Goal: Task Accomplishment & Management: Complete application form

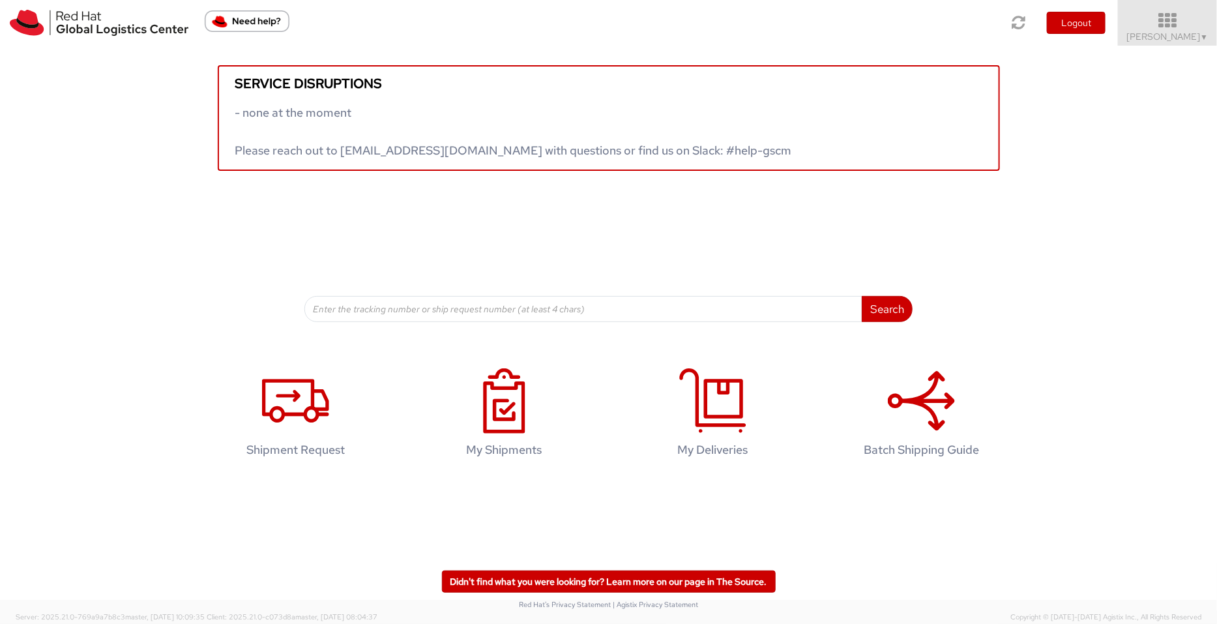
click at [1172, 36] on span "Pallav Sen Gupta ▼" at bounding box center [1167, 37] width 81 height 12
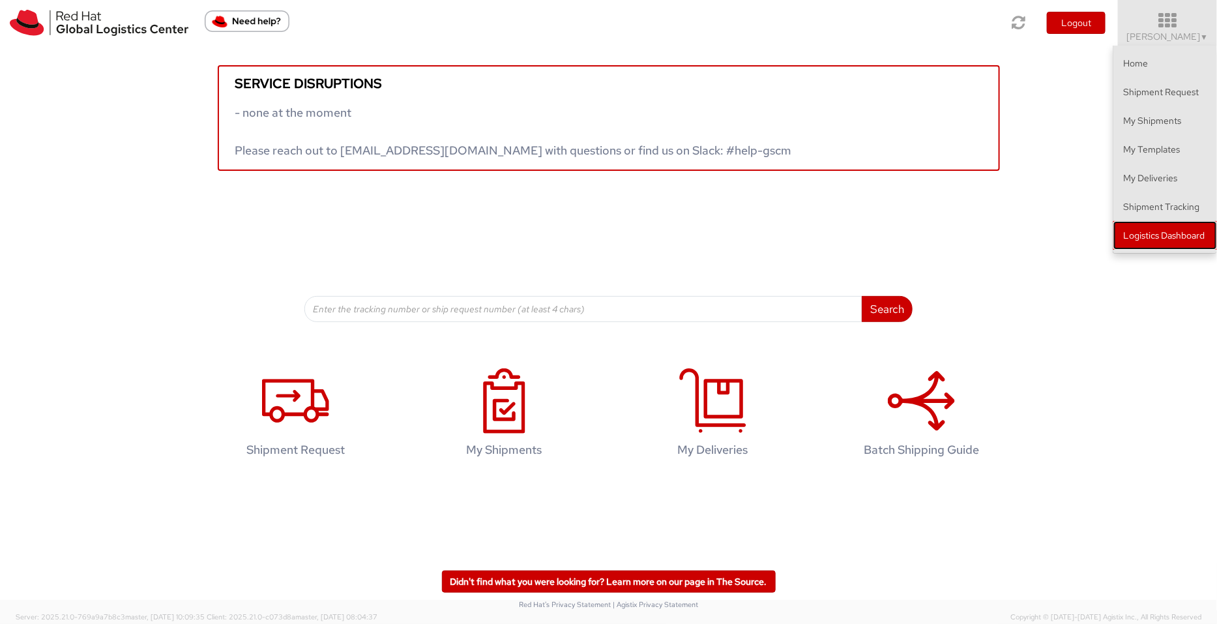
click at [1157, 229] on link "Logistics Dashboard" at bounding box center [1165, 235] width 104 height 29
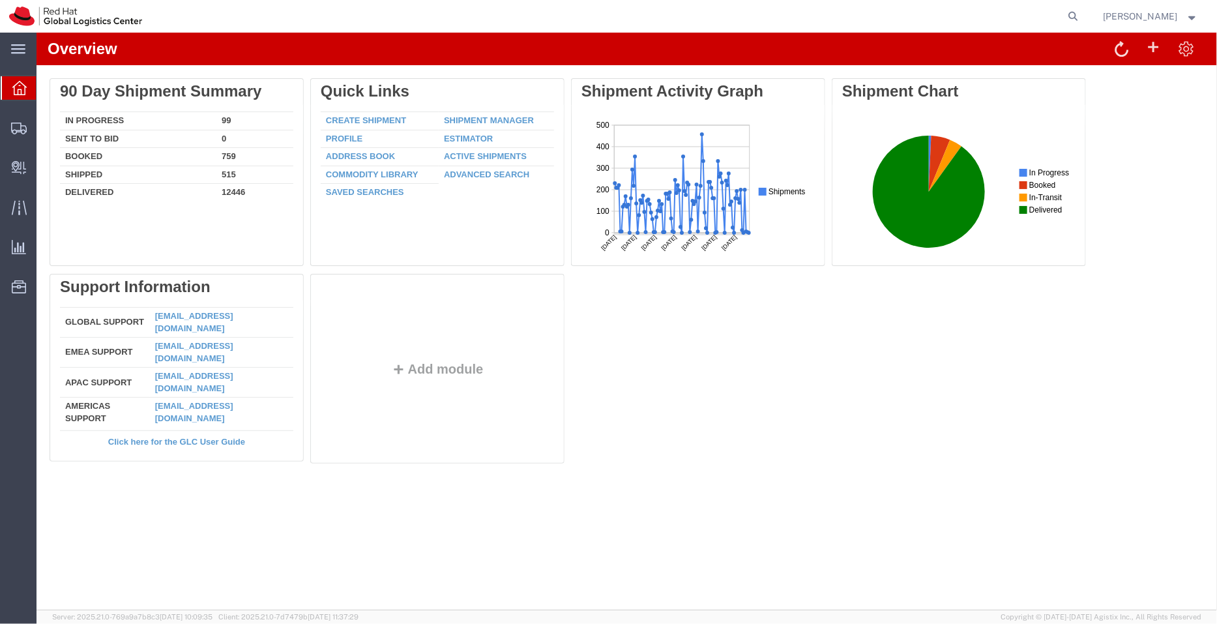
click at [1066, 14] on form at bounding box center [1074, 16] width 21 height 33
click at [1079, 11] on icon at bounding box center [1073, 16] width 18 height 18
paste input "394118865212"
type input "394118865212"
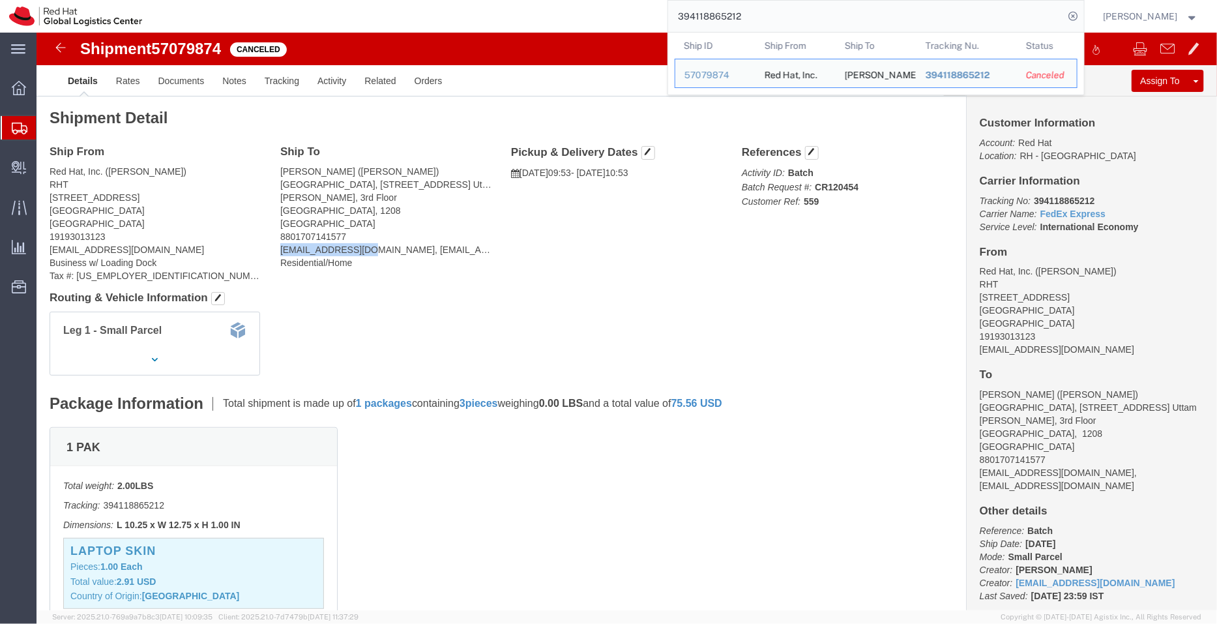
drag, startPoint x: 330, startPoint y: 214, endPoint x: 242, endPoint y: 216, distance: 88.0
click address "Atonu Saha (Atonu Saha) Evergreen Plaza, 260/B Bir Uttam Mir Shawkat Sarak, 3rd…"
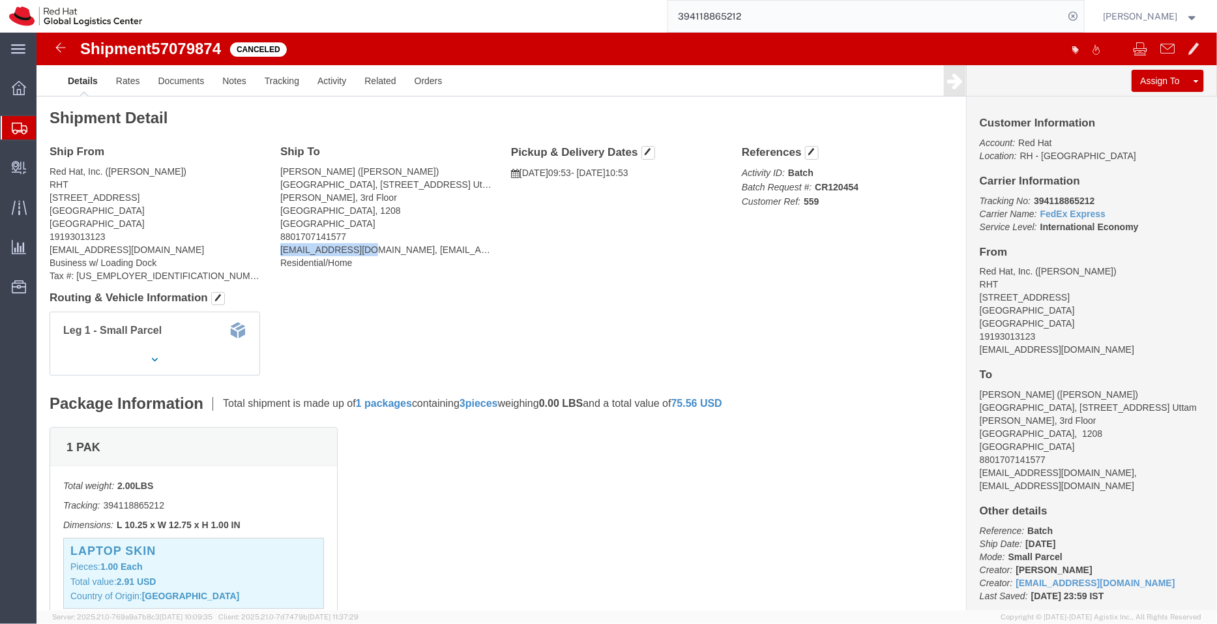
copy address "atonuewu@gmail.com"
click at [0, 0] on span "Create Delivery" at bounding box center [0, 0] width 0 height 0
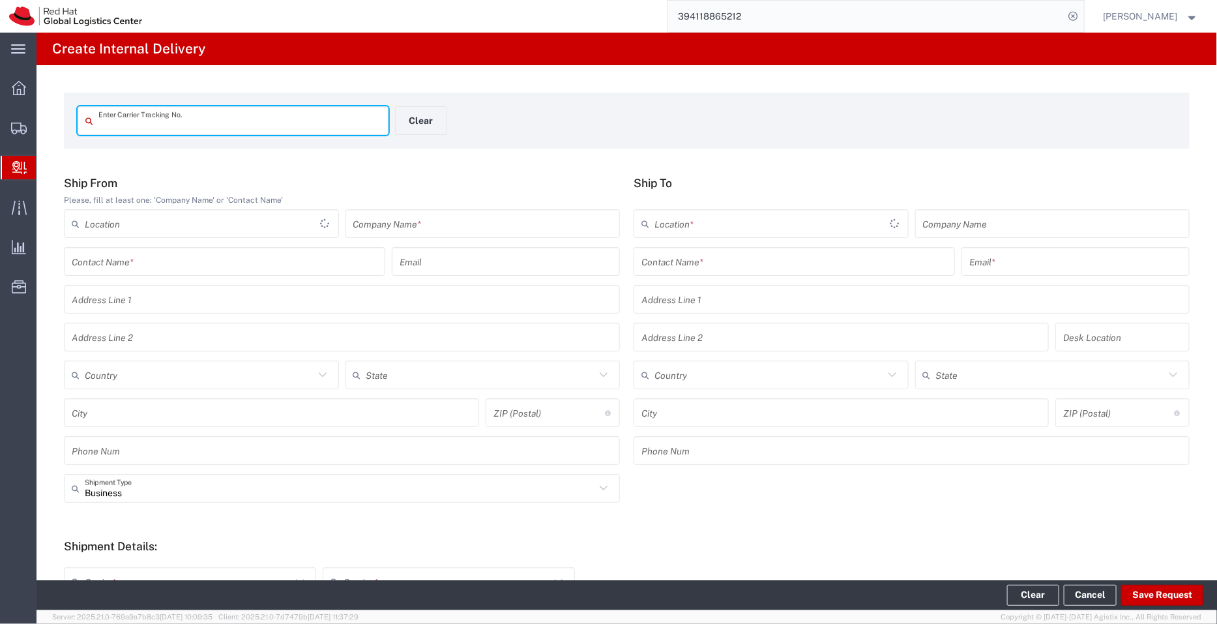
click at [132, 128] on input "text" at bounding box center [239, 121] width 282 height 23
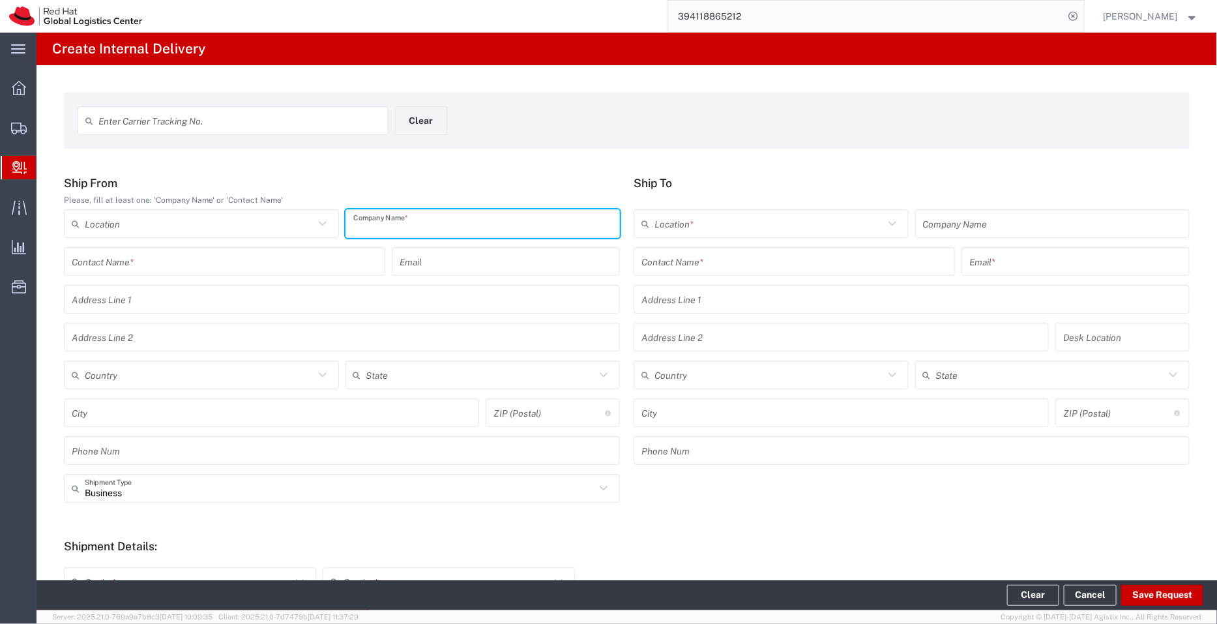
click at [412, 227] on input "text" at bounding box center [482, 223] width 259 height 23
type input "PAR Computing Solutions Pvt Ltd"
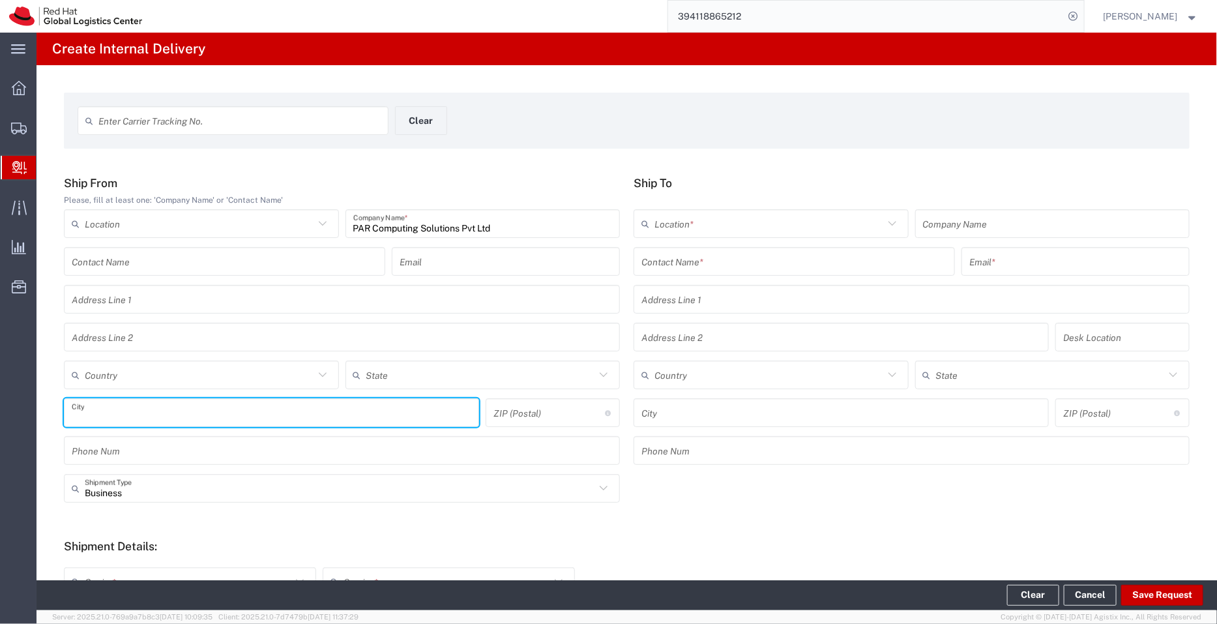
click at [179, 407] on input "text" at bounding box center [272, 413] width 400 height 23
type input "Pune"
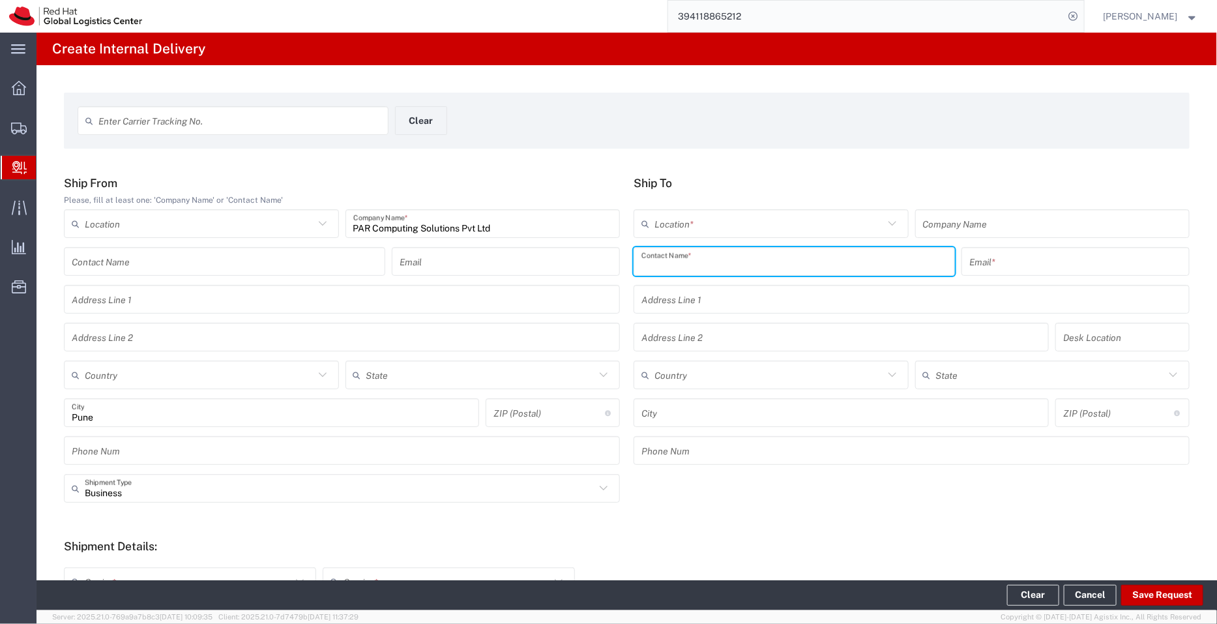
click at [702, 267] on input "text" at bounding box center [794, 261] width 306 height 23
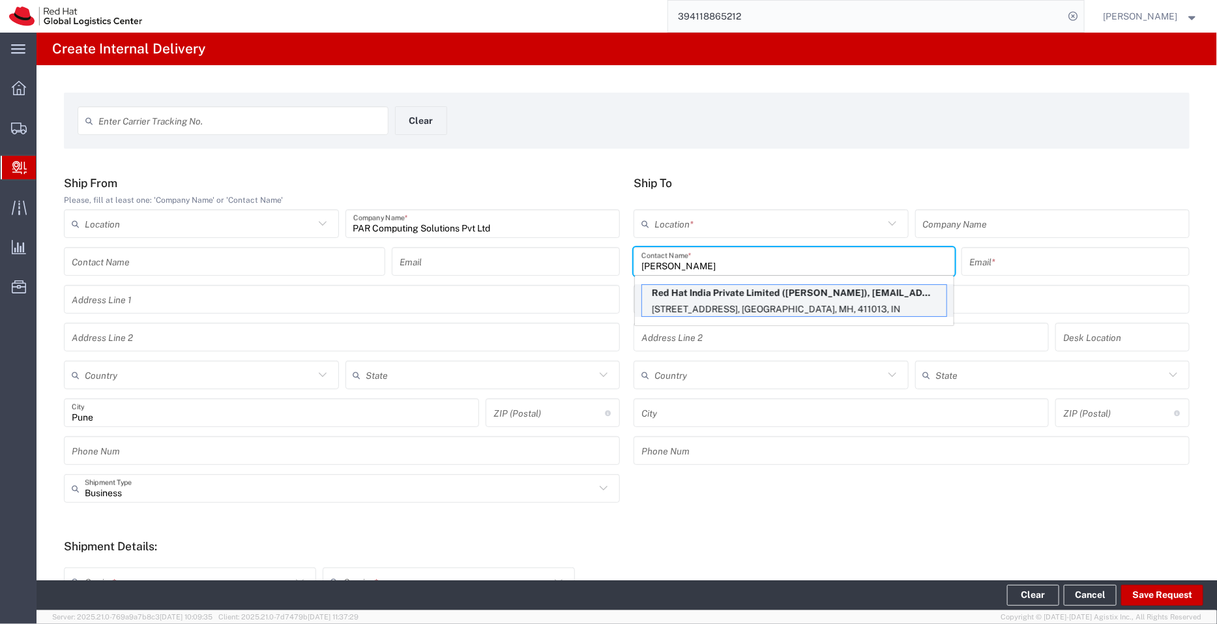
type input "vishhal"
click at [740, 301] on p "Level 3, Wing A&B, Tower 6, Cybercity, Magarpatta City, Hadapsar, FLEX, PUNE, M…" at bounding box center [794, 309] width 304 height 16
type input "RH - Pune - Tower 6"
type input "Red Hat India Private Limited"
type input "Vishhal Bagull"
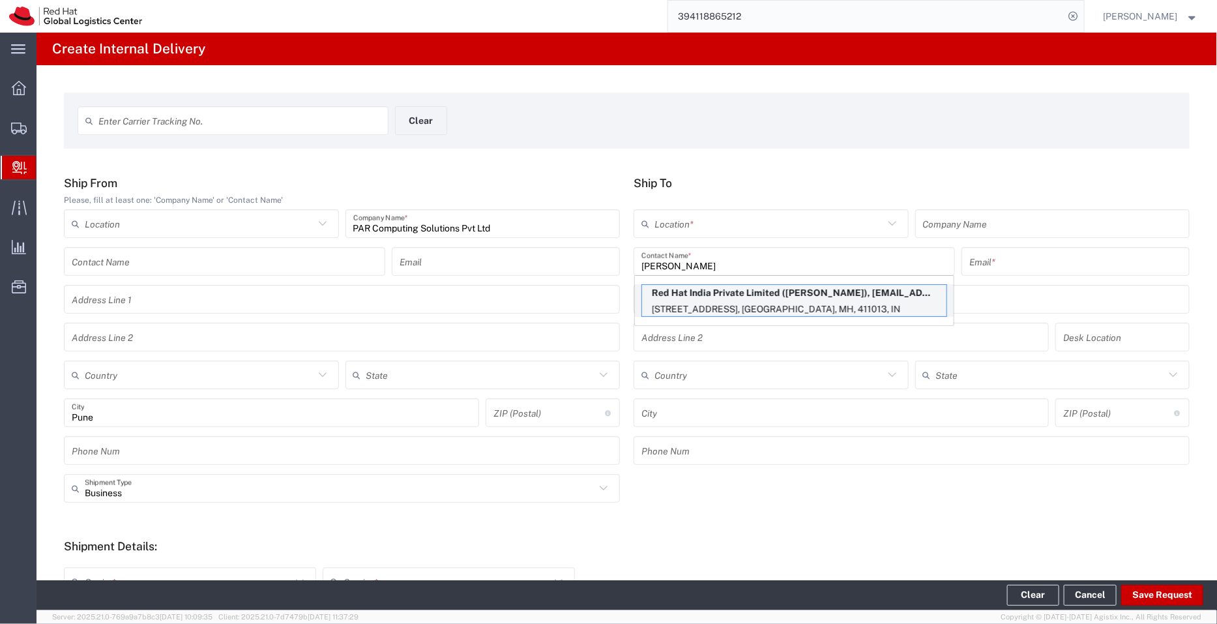
type input "vbagul@redhat.com"
type input "Level 3, Wing A&B, Tower 6, Cybercity"
type input "Magarpatta City, Hadapsar"
type input "FLEX"
type input "India"
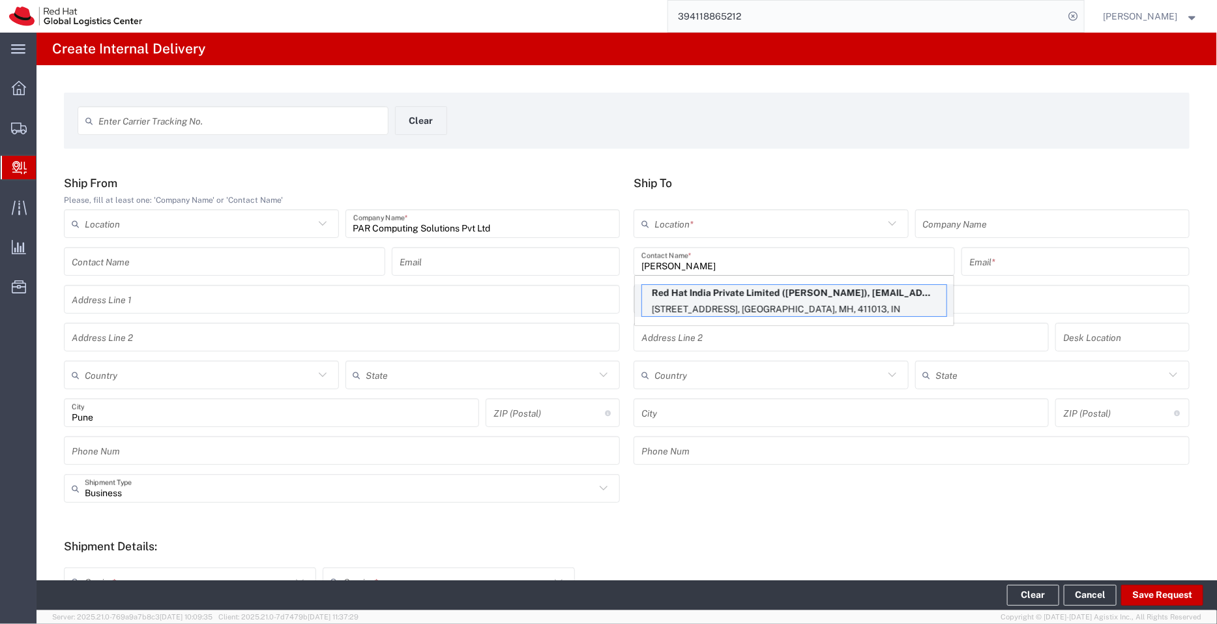
type input "PUNE"
type input "411013"
type input "912066817054"
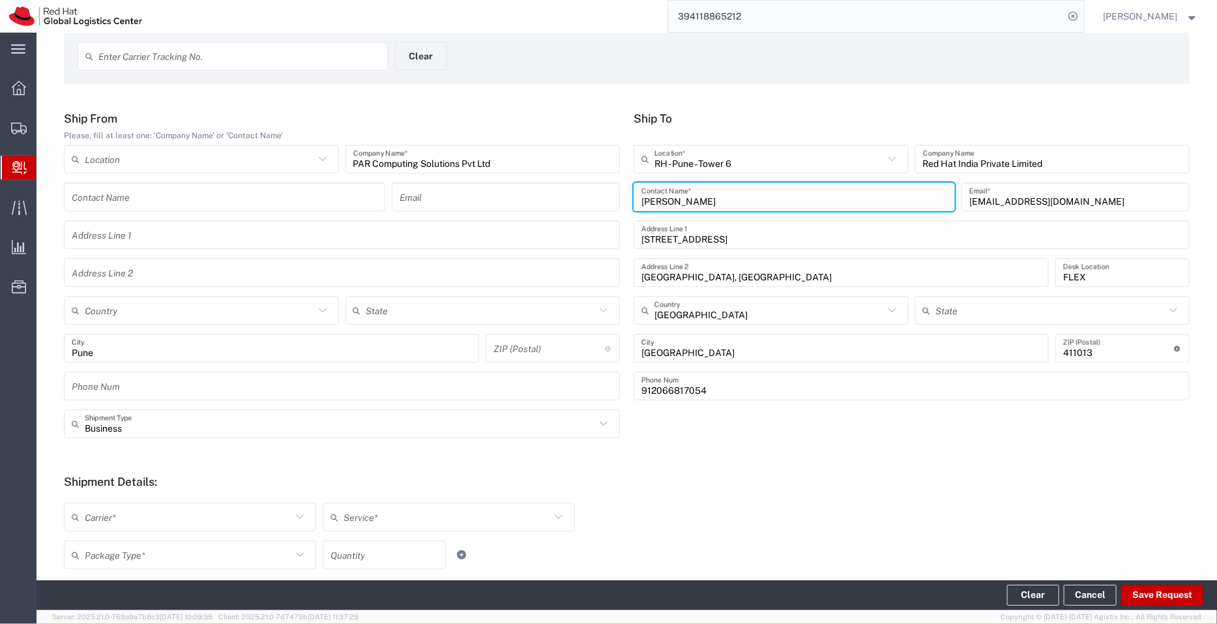
type input "Mahārāshtra"
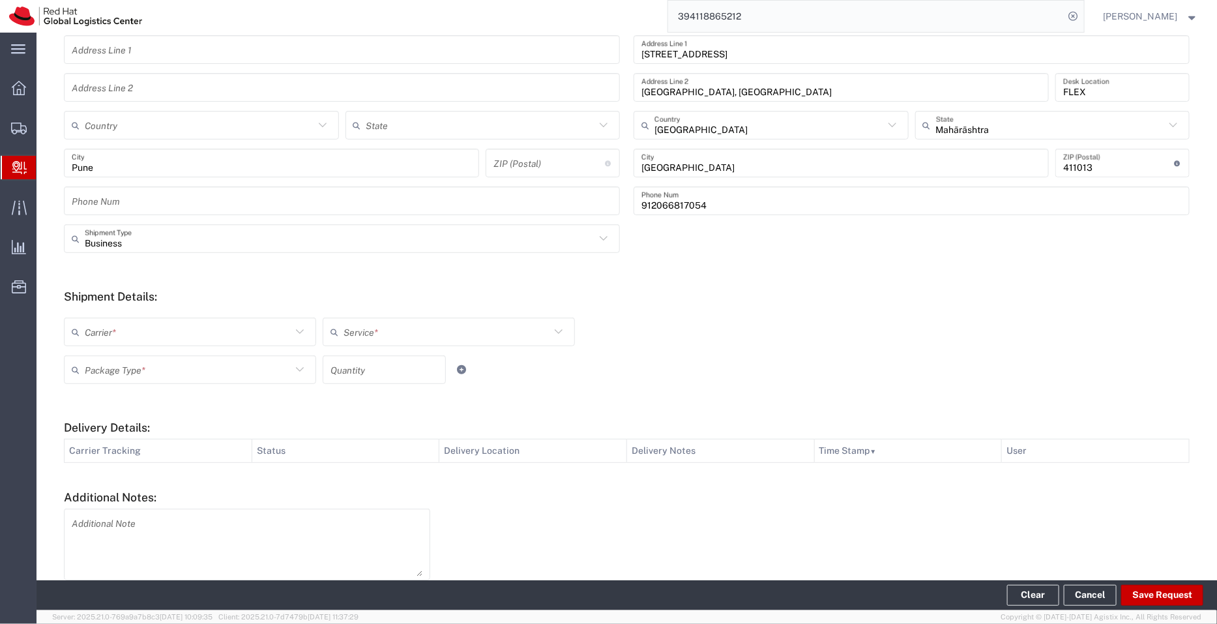
scroll to position [308, 0]
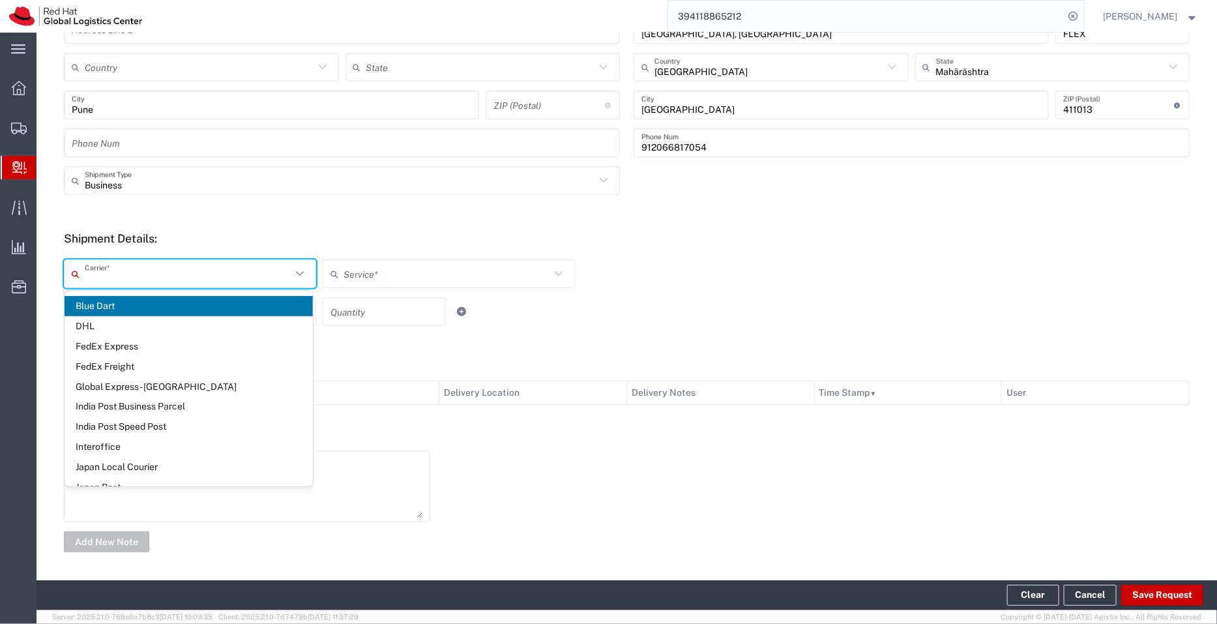
click at [212, 278] on input "text" at bounding box center [188, 274] width 207 height 23
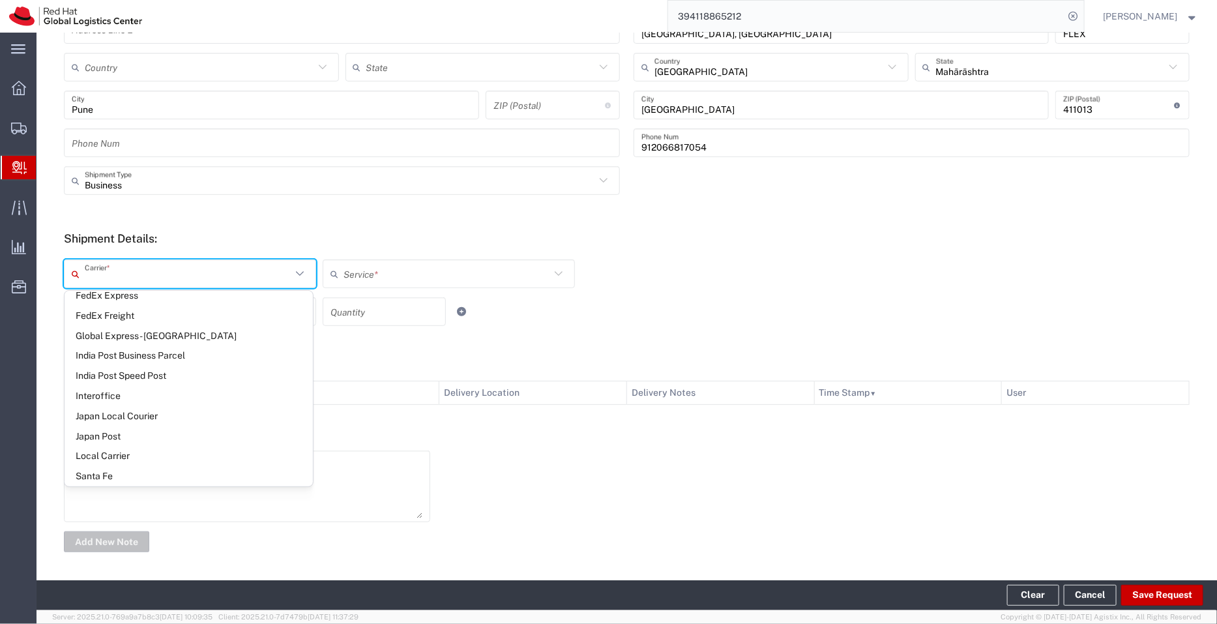
scroll to position [65, 0]
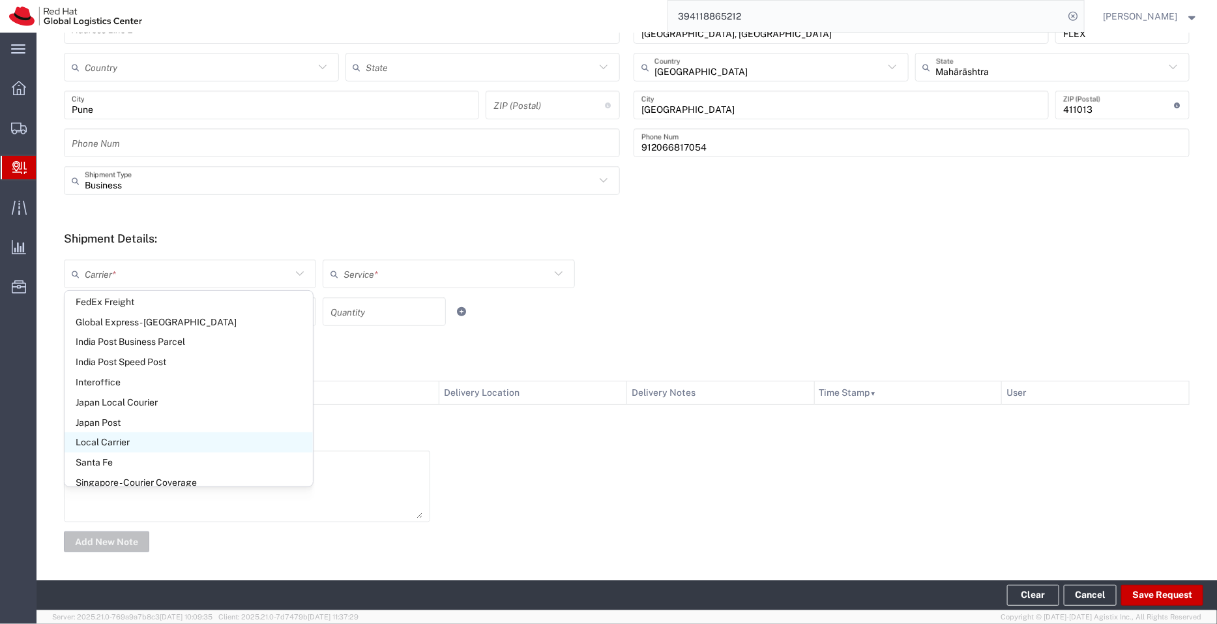
click at [160, 436] on span "Local Carrier" at bounding box center [189, 442] width 248 height 20
type input "Local Carrier"
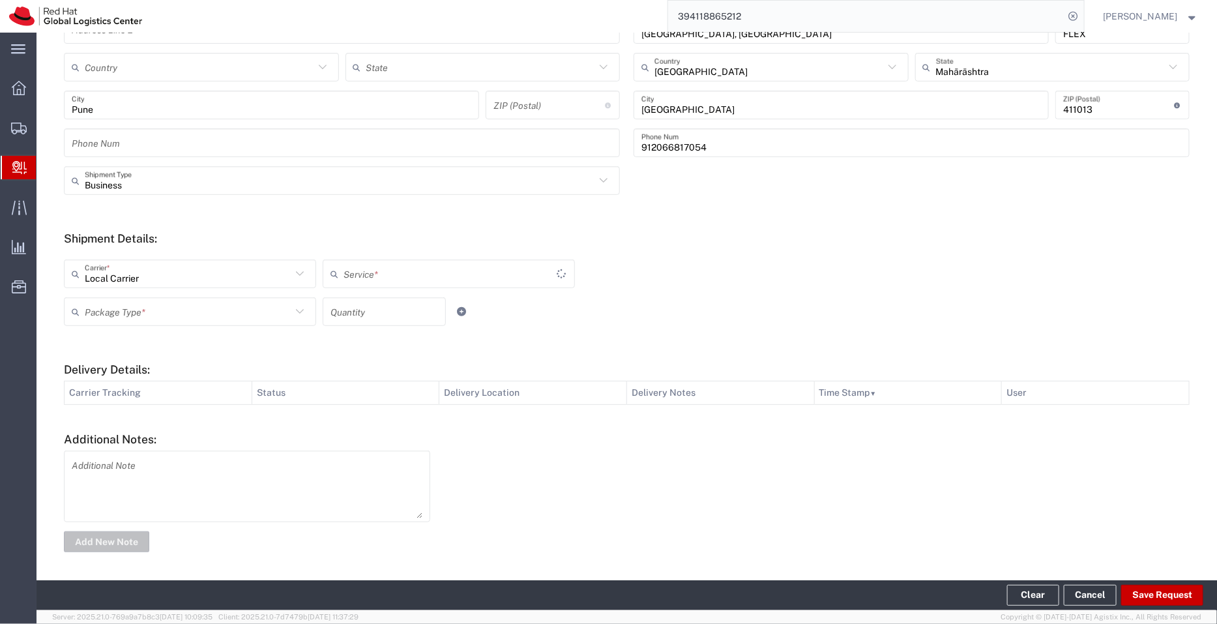
type input "Local_Ground"
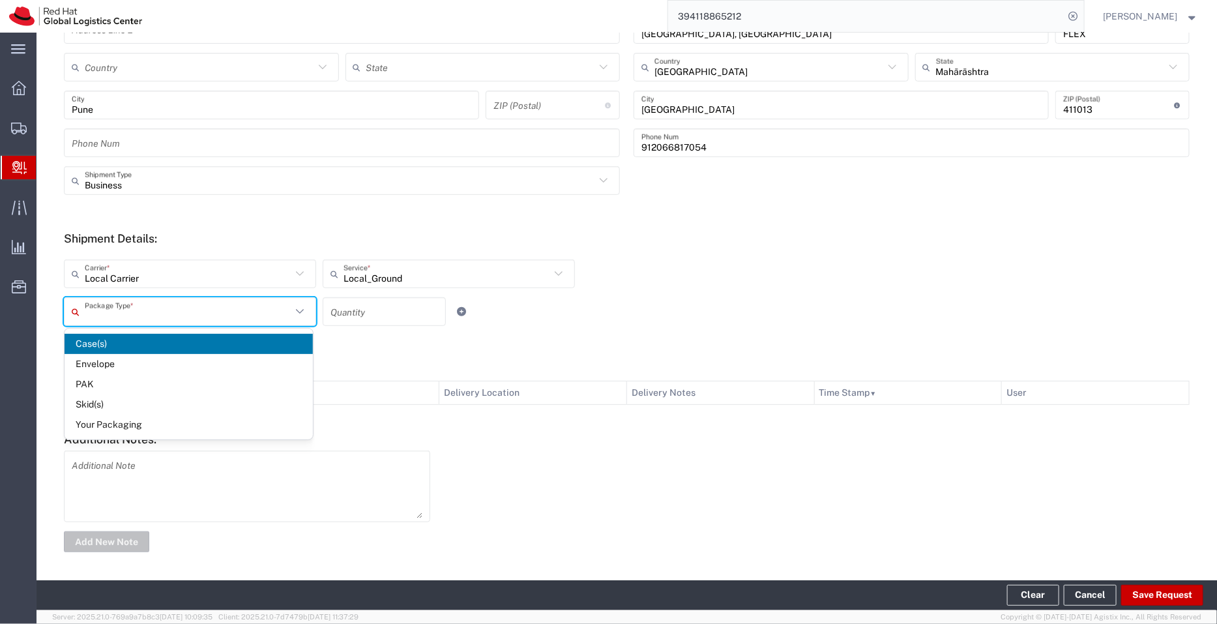
click at [212, 305] on input "text" at bounding box center [188, 311] width 207 height 23
click at [173, 427] on span "Your Packaging" at bounding box center [189, 425] width 248 height 20
type input "Your Packaging"
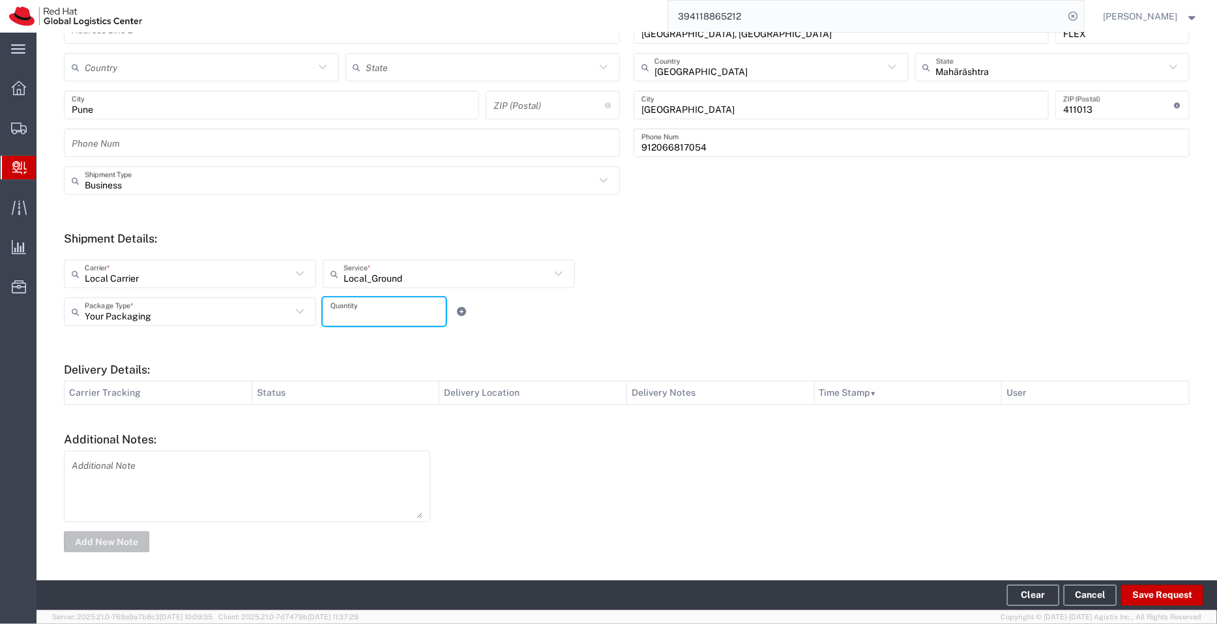
click at [342, 311] on input "number" at bounding box center [384, 311] width 108 height 23
type input "4"
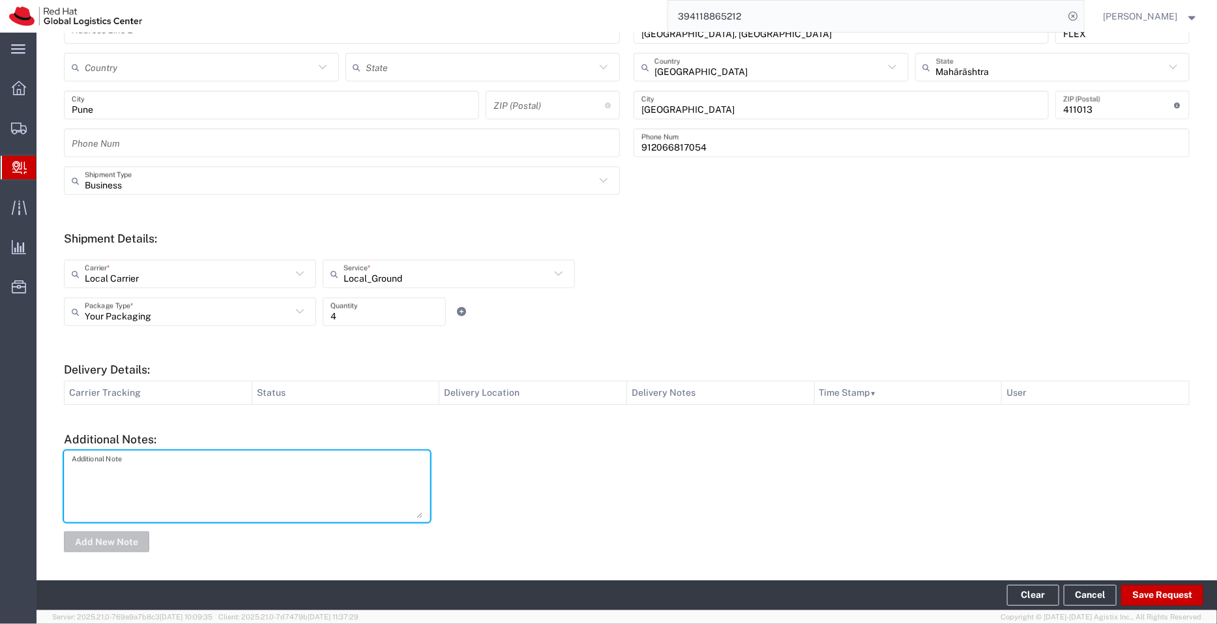
click at [166, 461] on textarea at bounding box center [247, 486] width 351 height 64
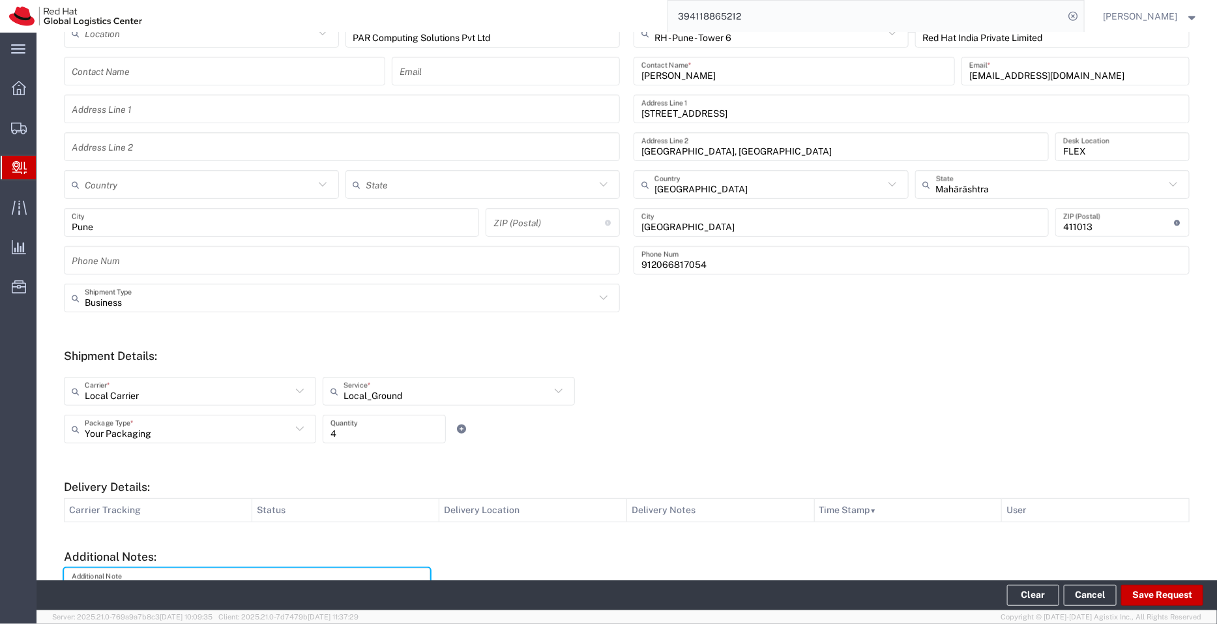
scroll to position [308, 0]
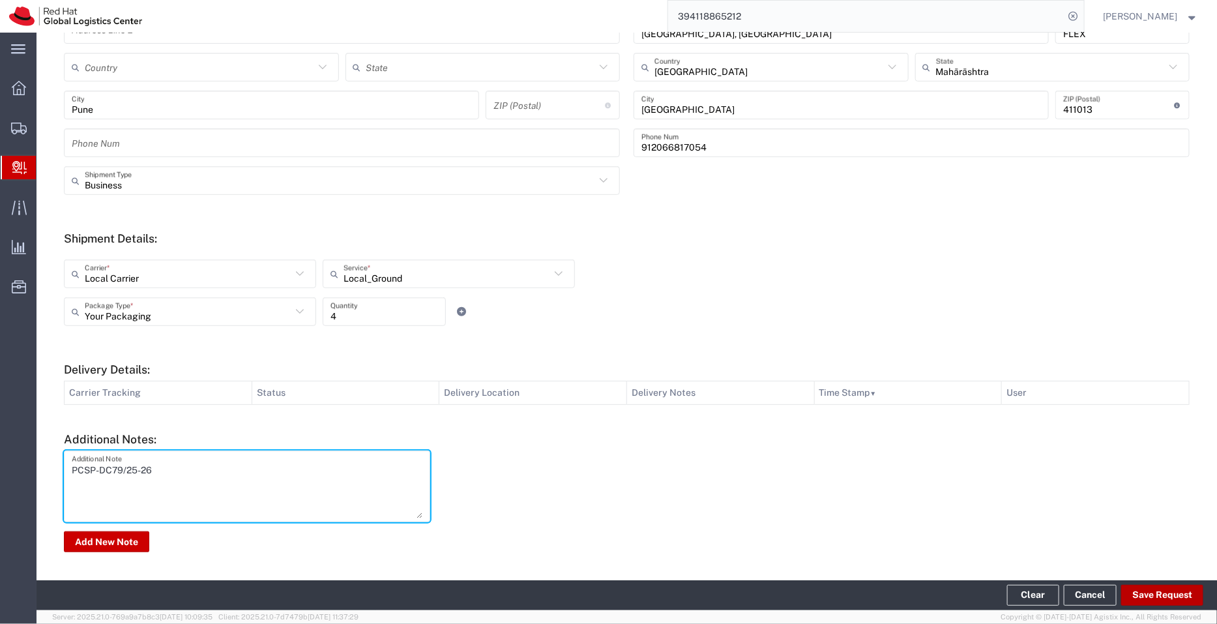
type textarea "PCSP-DC79/25-26"
click at [1150, 600] on button "Save Request" at bounding box center [1162, 595] width 82 height 21
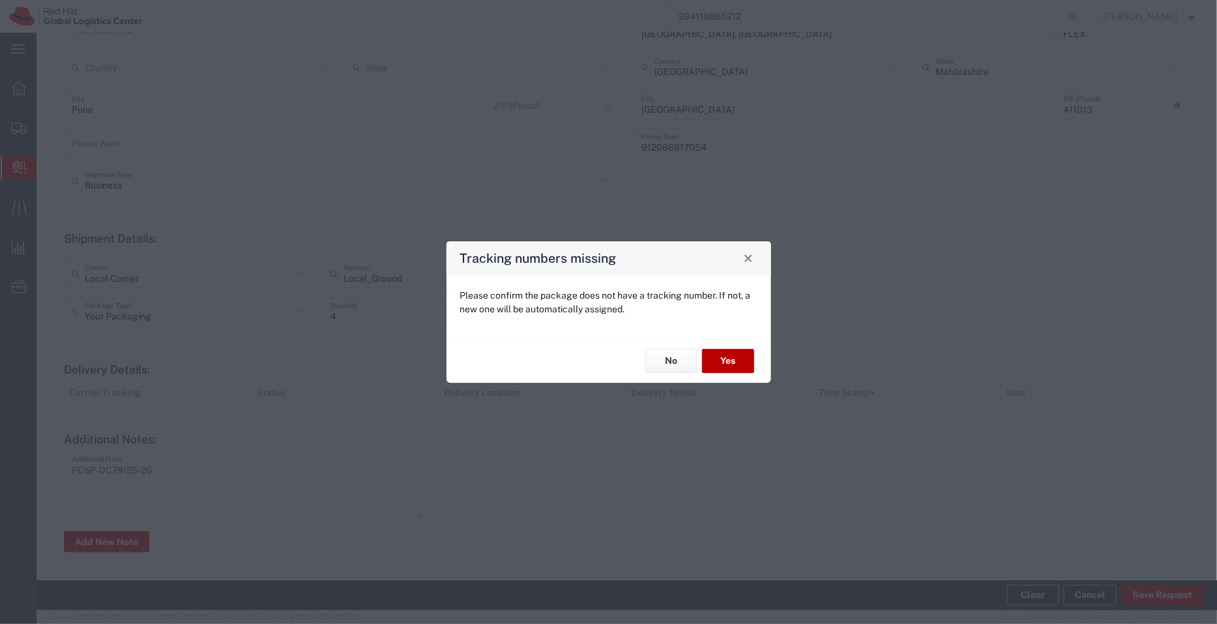
click at [734, 360] on button "Yes" at bounding box center [728, 361] width 52 height 24
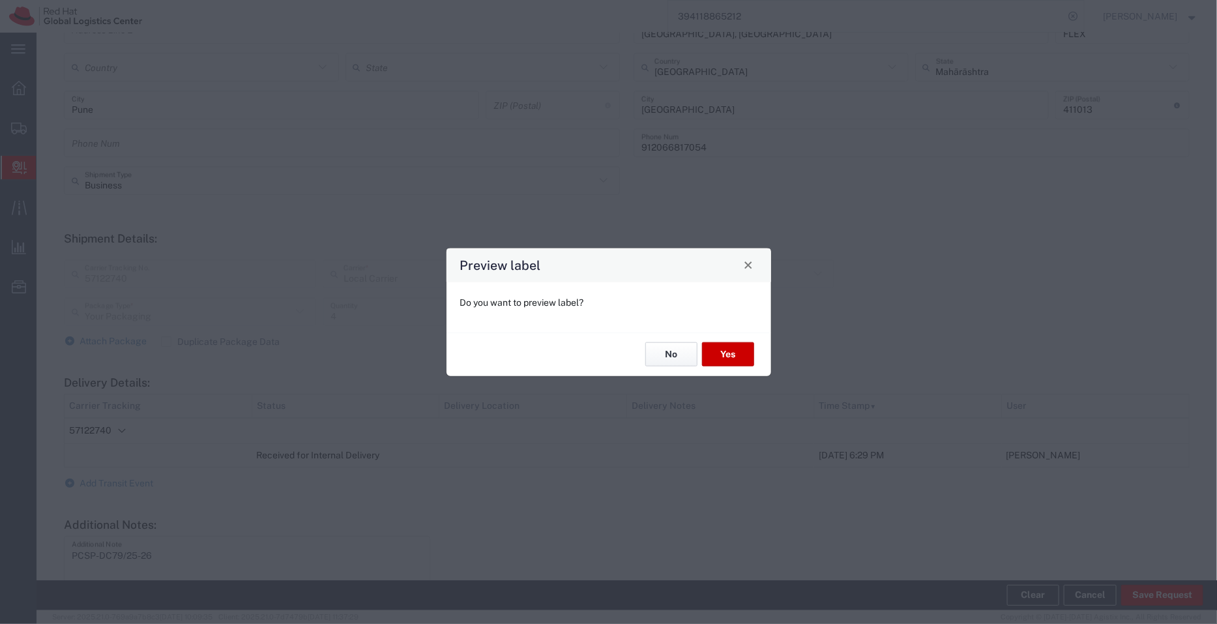
click at [669, 353] on button "No" at bounding box center [671, 354] width 52 height 24
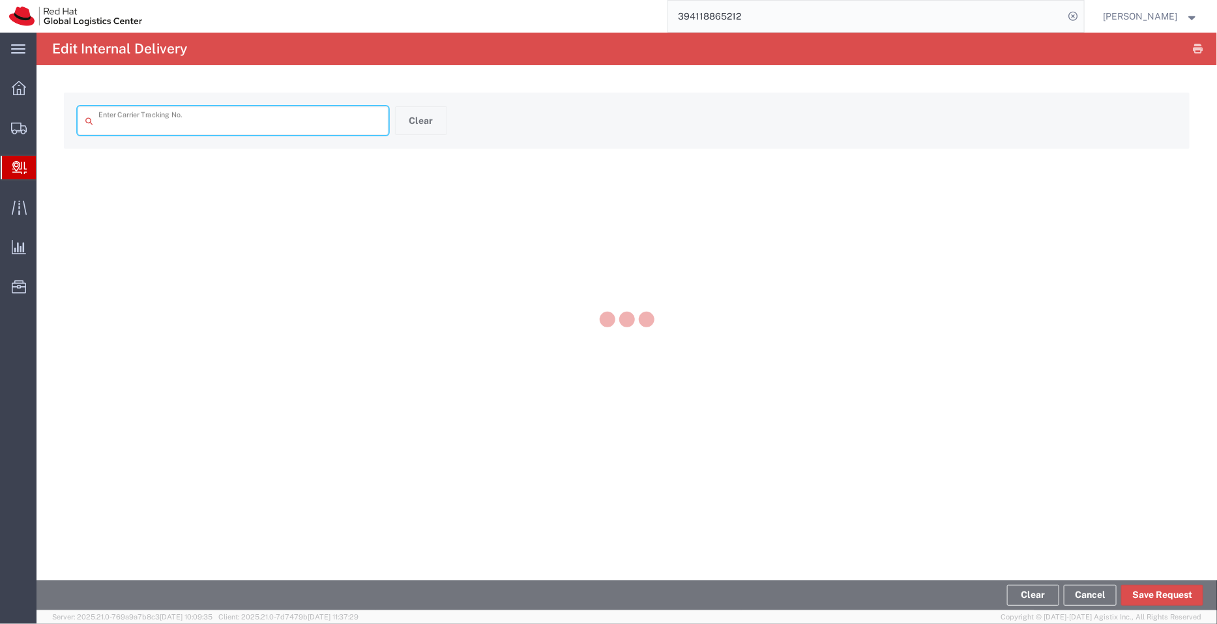
type input "57122740"
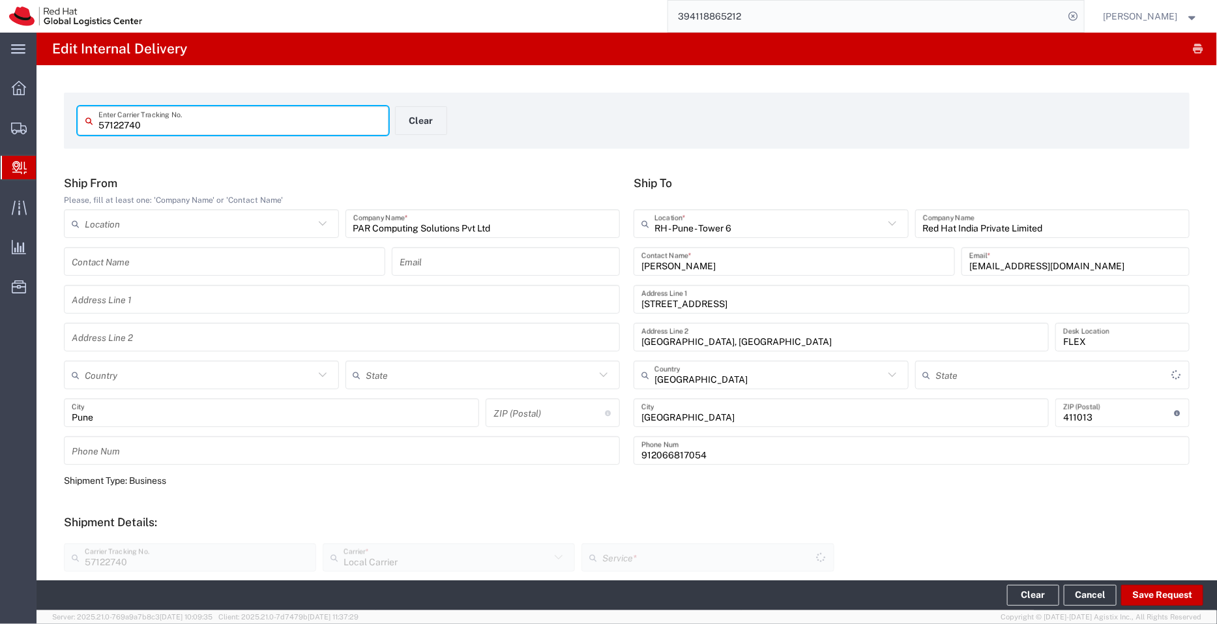
type input "Your Packaging"
type input "Local_Ground"
type input "Mahārāshtra"
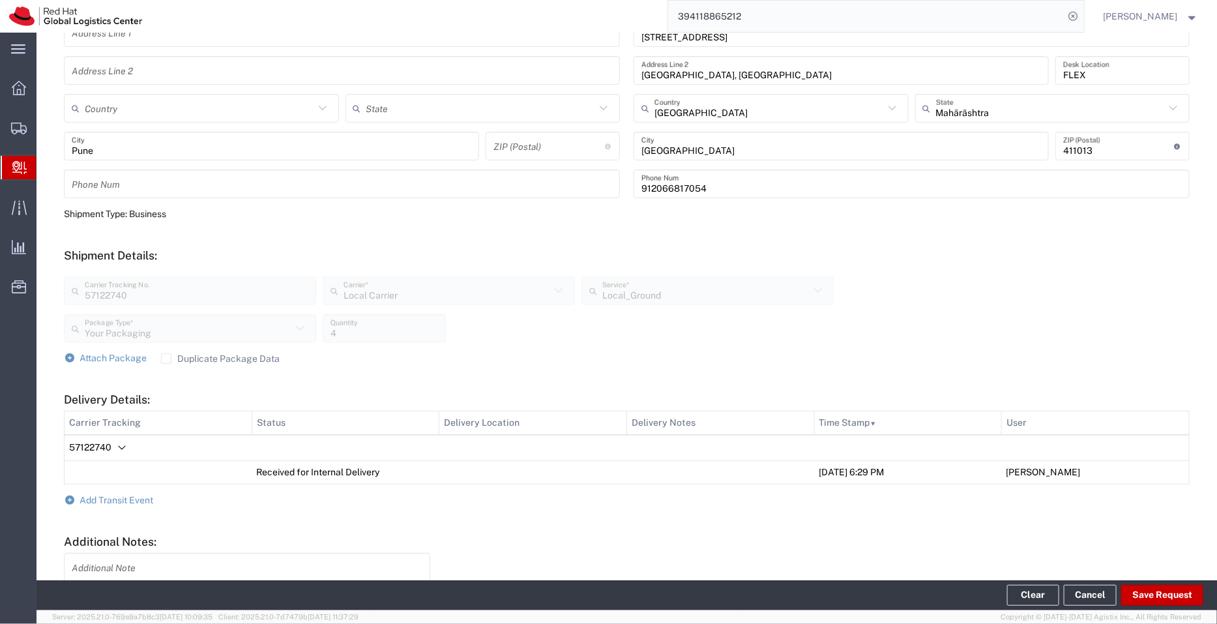
scroll to position [368, 0]
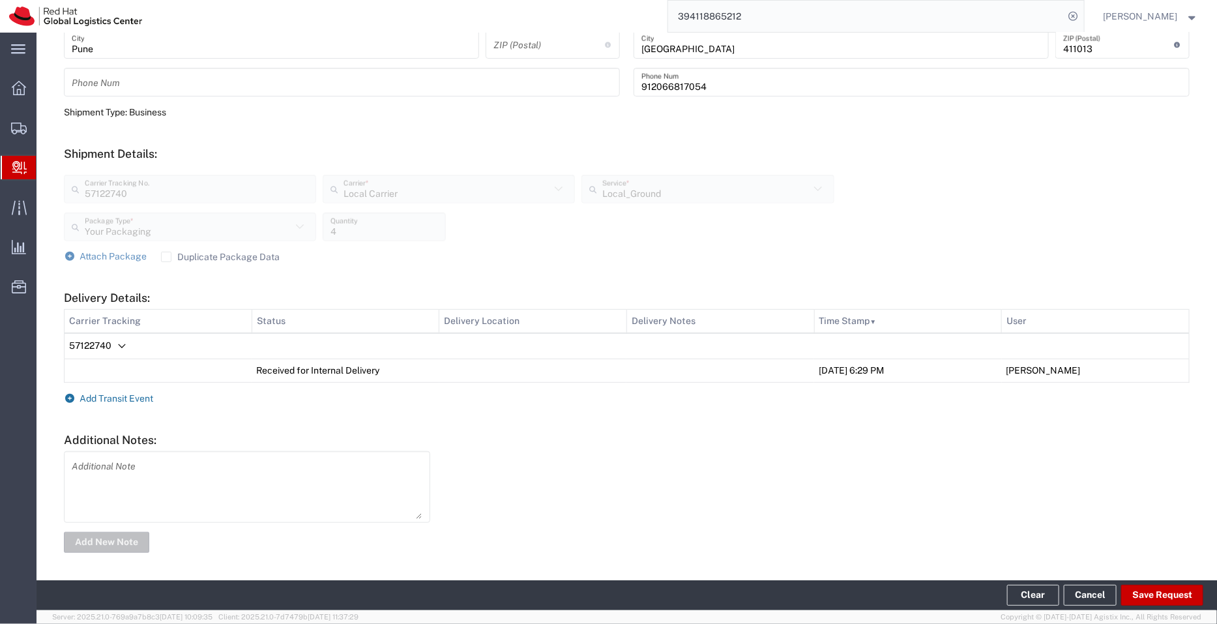
click at [123, 394] on span "Add Transit Event" at bounding box center [117, 398] width 74 height 10
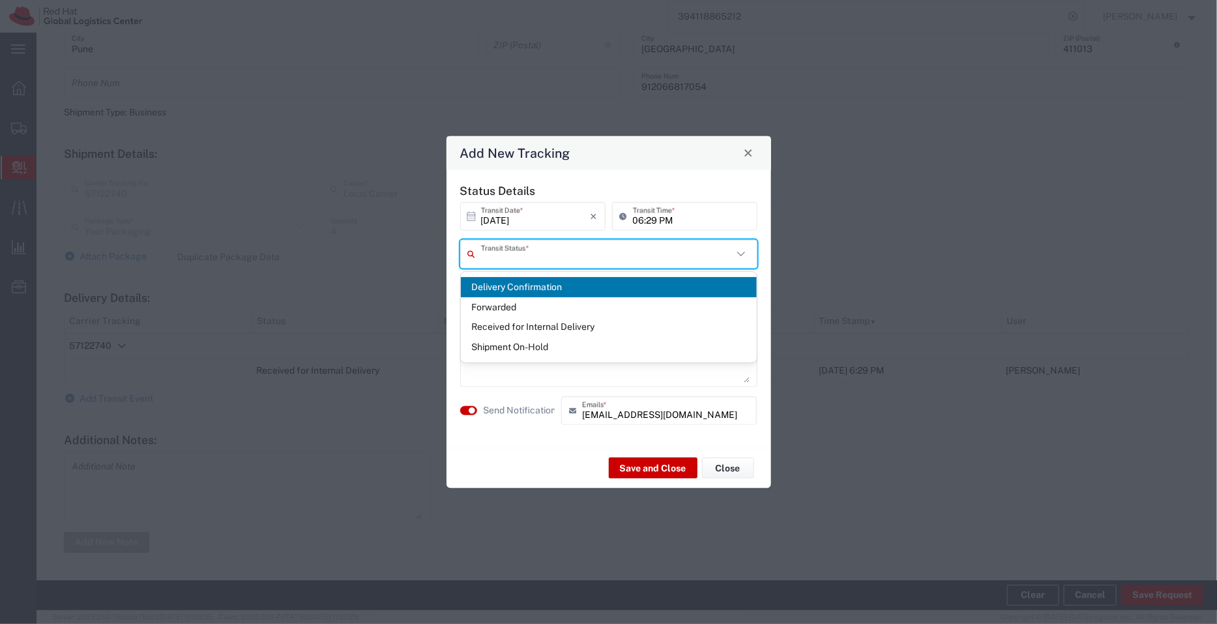
click at [502, 260] on input "text" at bounding box center [607, 253] width 252 height 23
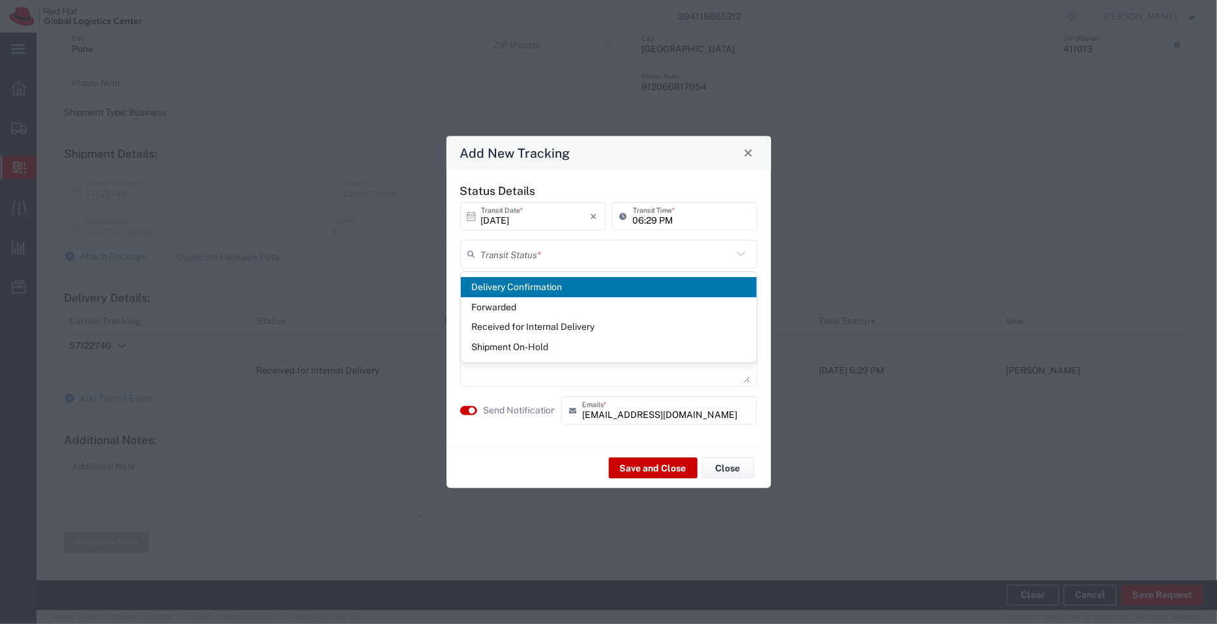
click at [508, 280] on span "Delivery Confirmation" at bounding box center [609, 287] width 296 height 20
type input "Delivery Confirmation"
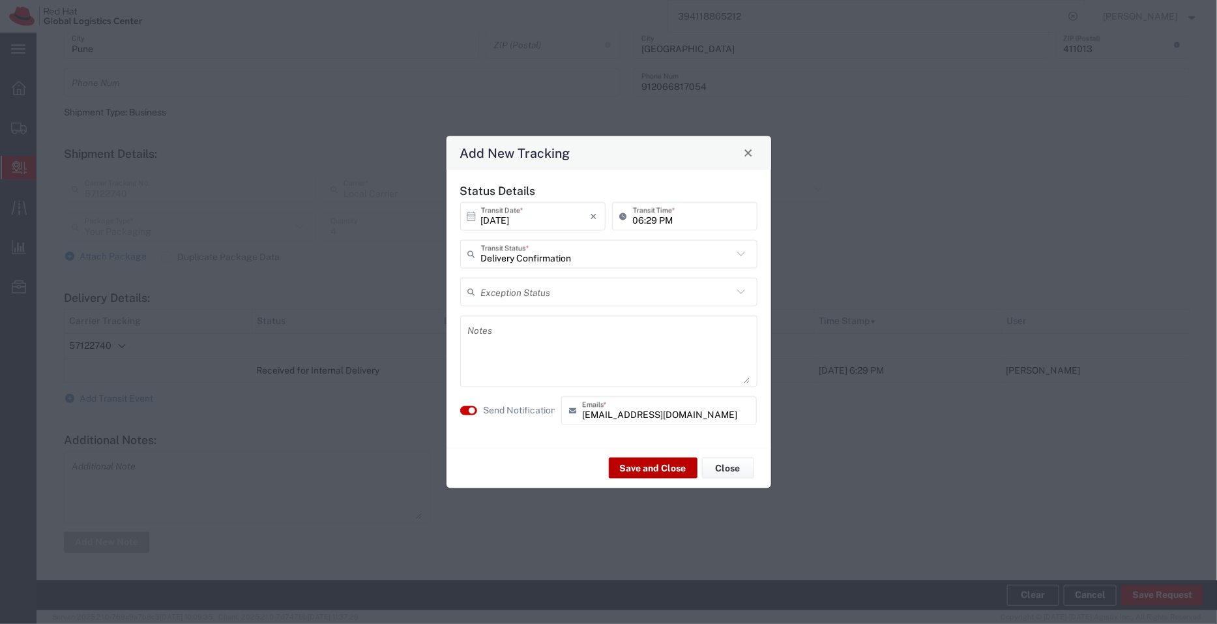
click at [645, 471] on button "Save and Close" at bounding box center [653, 468] width 89 height 21
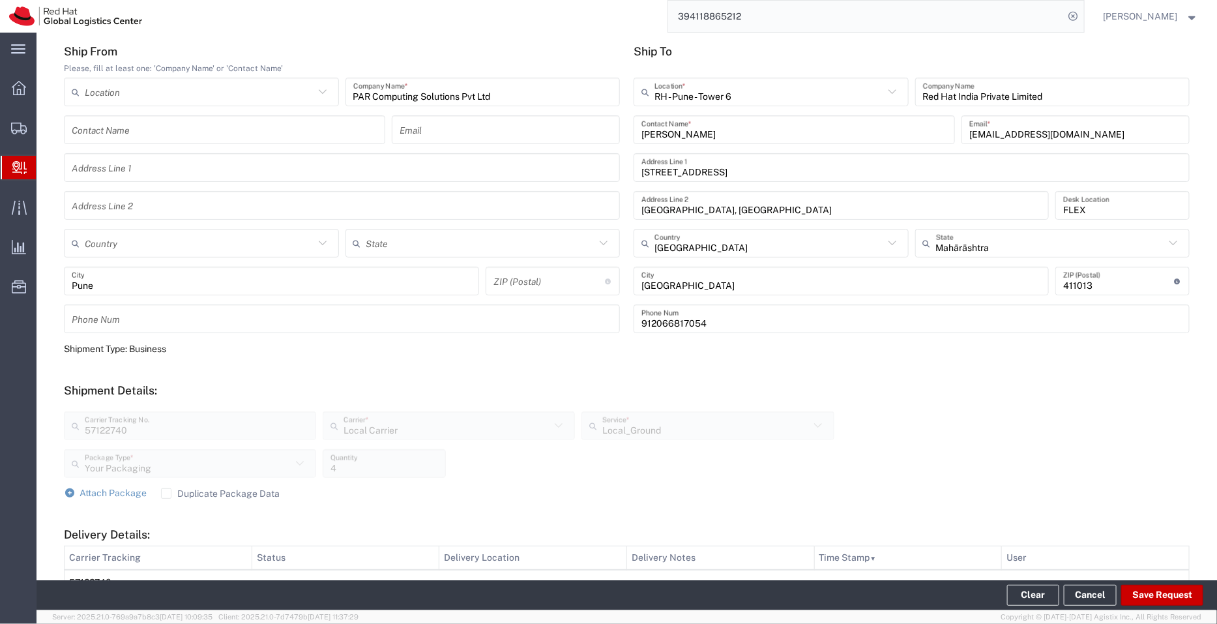
scroll to position [0, 0]
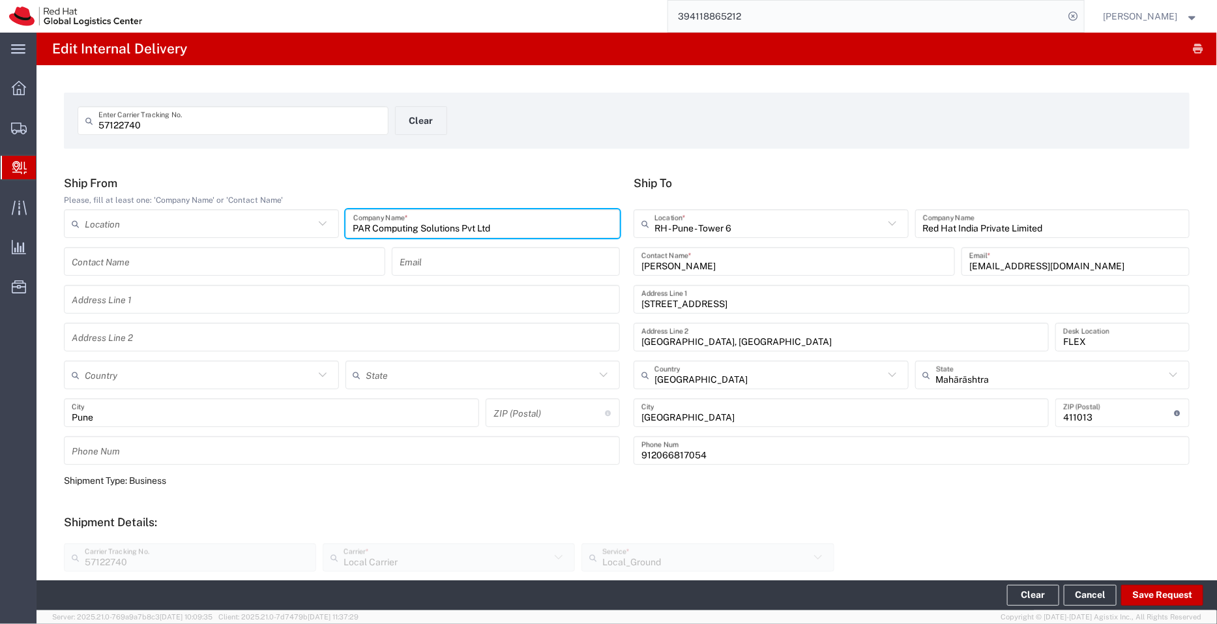
drag, startPoint x: 527, startPoint y: 227, endPoint x: 245, endPoint y: 239, distance: 282.5
click at [245, 239] on div "Location RH - Amsterdam - MSO RH - Amsterdam Data Center RH - Ashburn Data Cent…" at bounding box center [342, 228] width 563 height 38
click at [0, 0] on span "Create Delivery" at bounding box center [0, 0] width 0 height 0
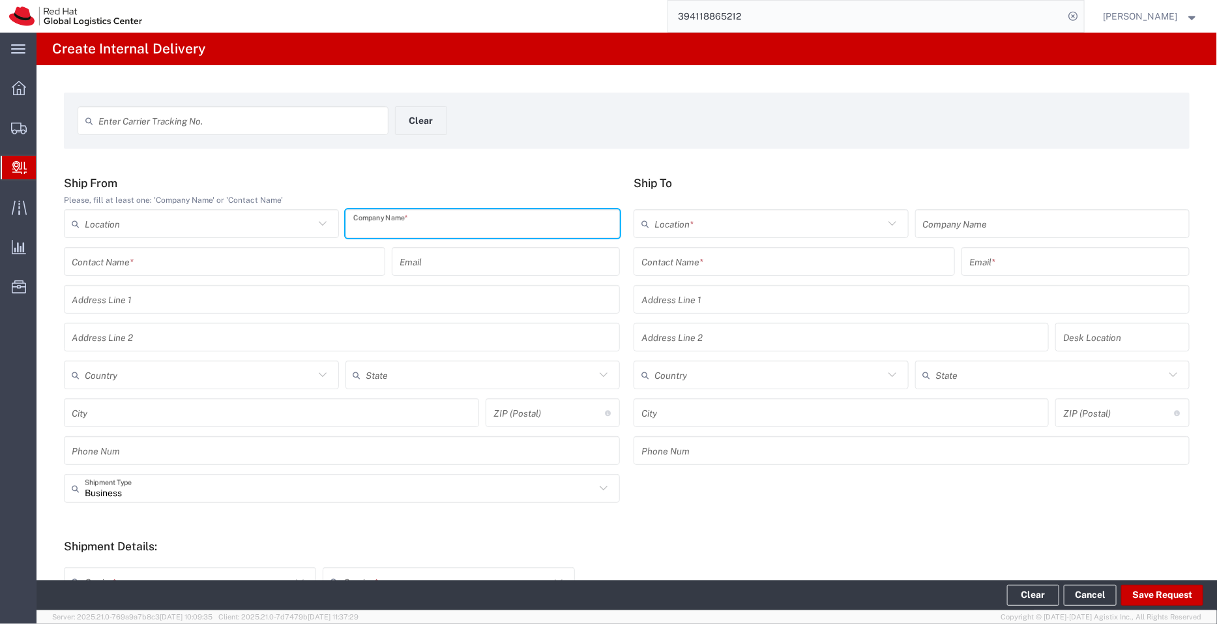
click at [403, 226] on input "text" at bounding box center [482, 223] width 259 height 23
paste input "PAR Computing Solutions Pvt Ltd"
type input "PAR Computing Solutions Pvt Ltd"
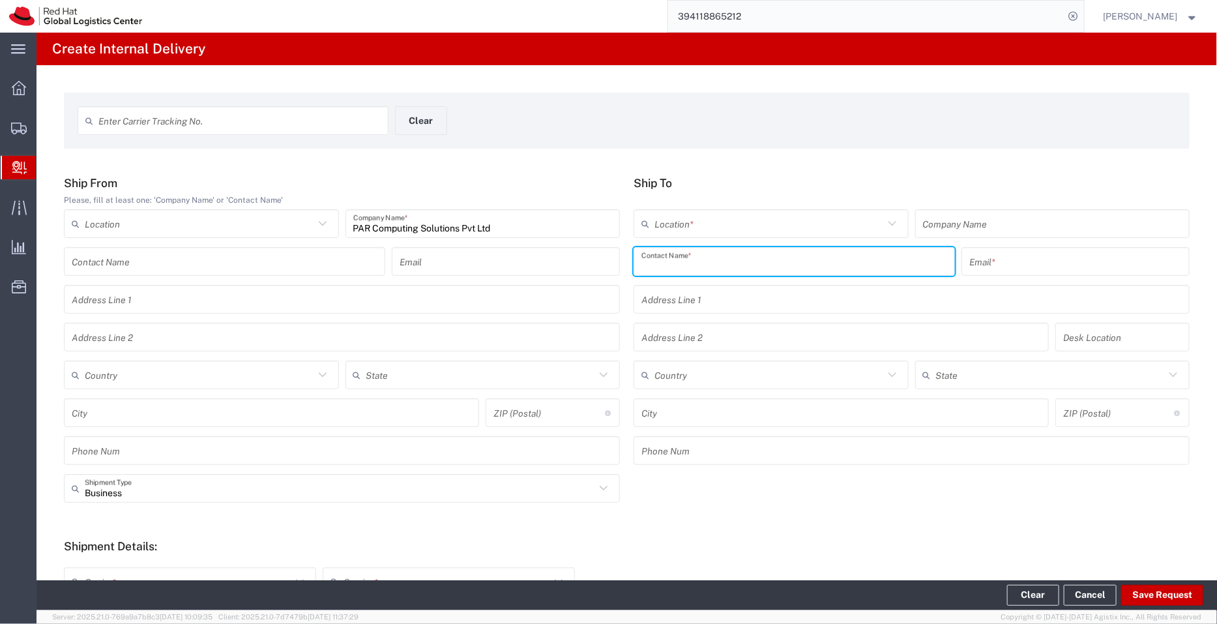
click at [688, 265] on input "text" at bounding box center [794, 261] width 306 height 23
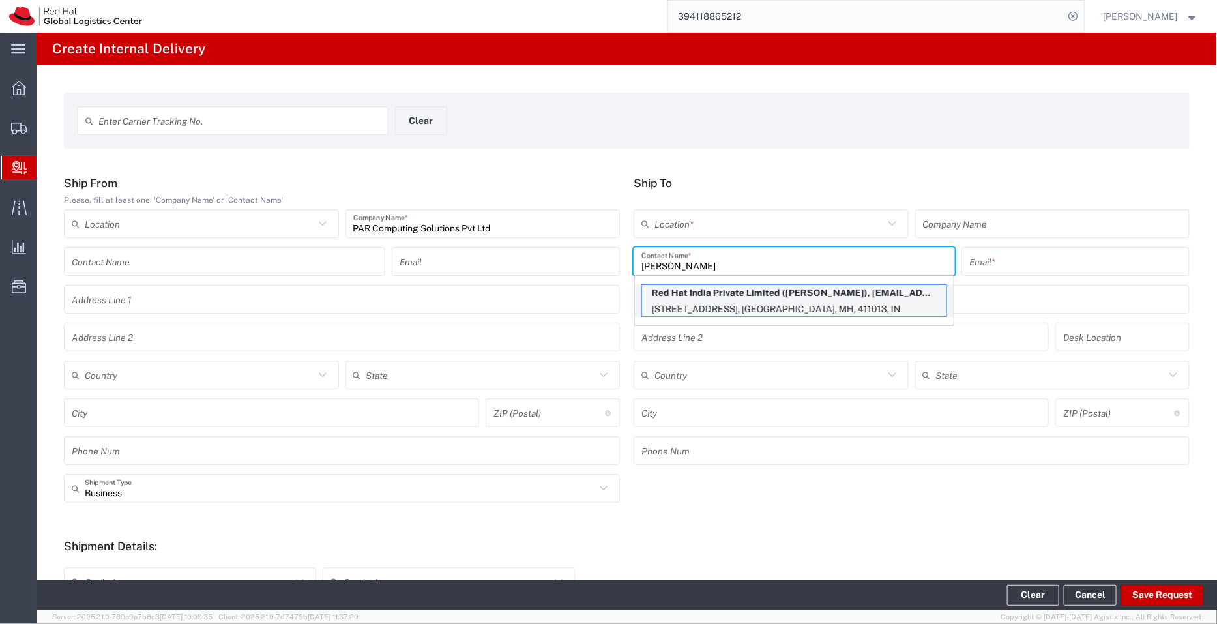
type input "VISHHAL"
click at [729, 299] on p "Red Hat India Private Limited (Vishhal Bagull), vbagul@redhat.com" at bounding box center [794, 293] width 304 height 16
type input "RH - Pune - Tower 6"
type input "Red Hat India Private Limited"
type input "Vishhal Bagull"
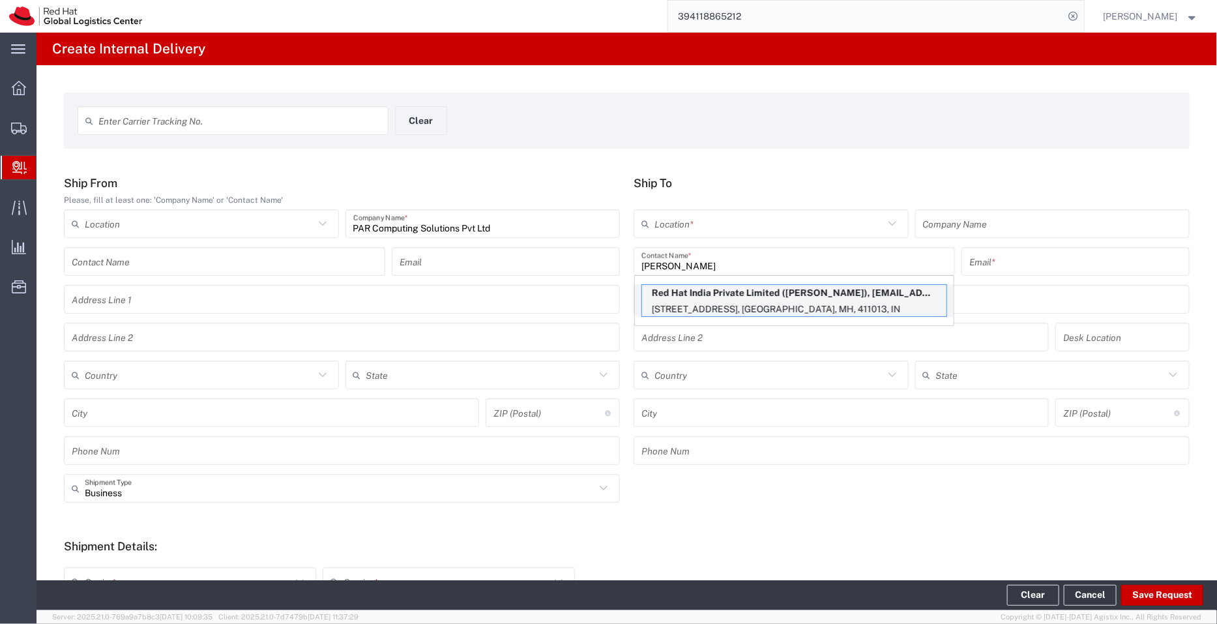
type input "vbagul@redhat.com"
type input "Level 3, Wing A&B, Tower 6, Cybercity"
type input "Magarpatta City, Hadapsar"
type input "FLEX"
type input "India"
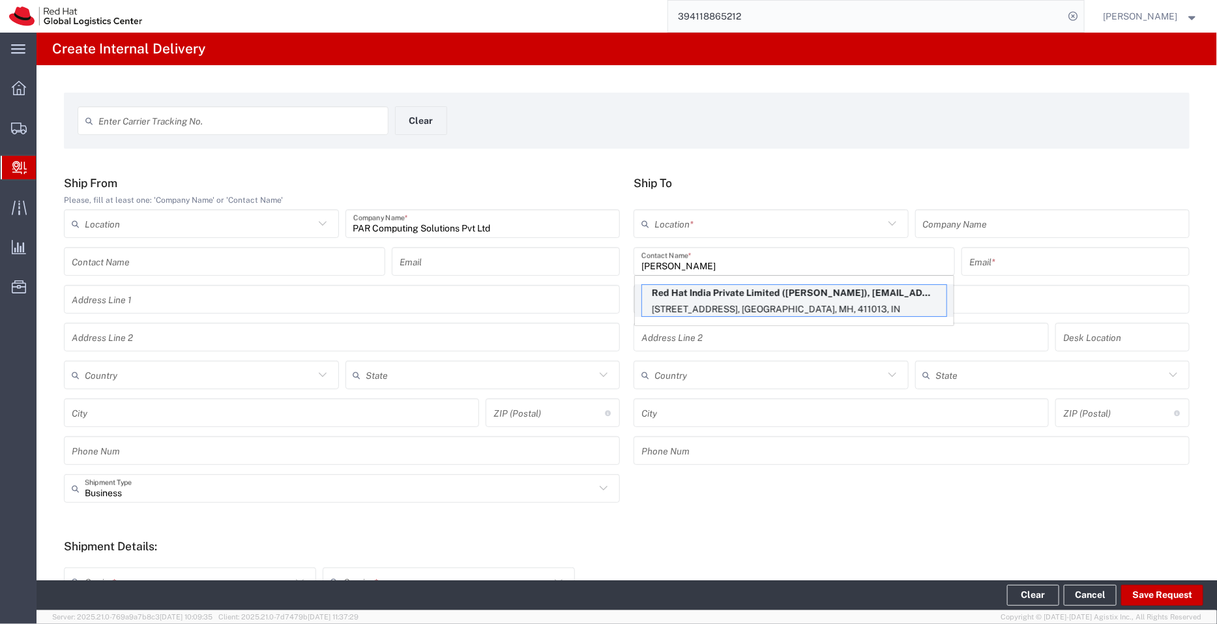
type input "PUNE"
type input "411013"
type input "912066817054"
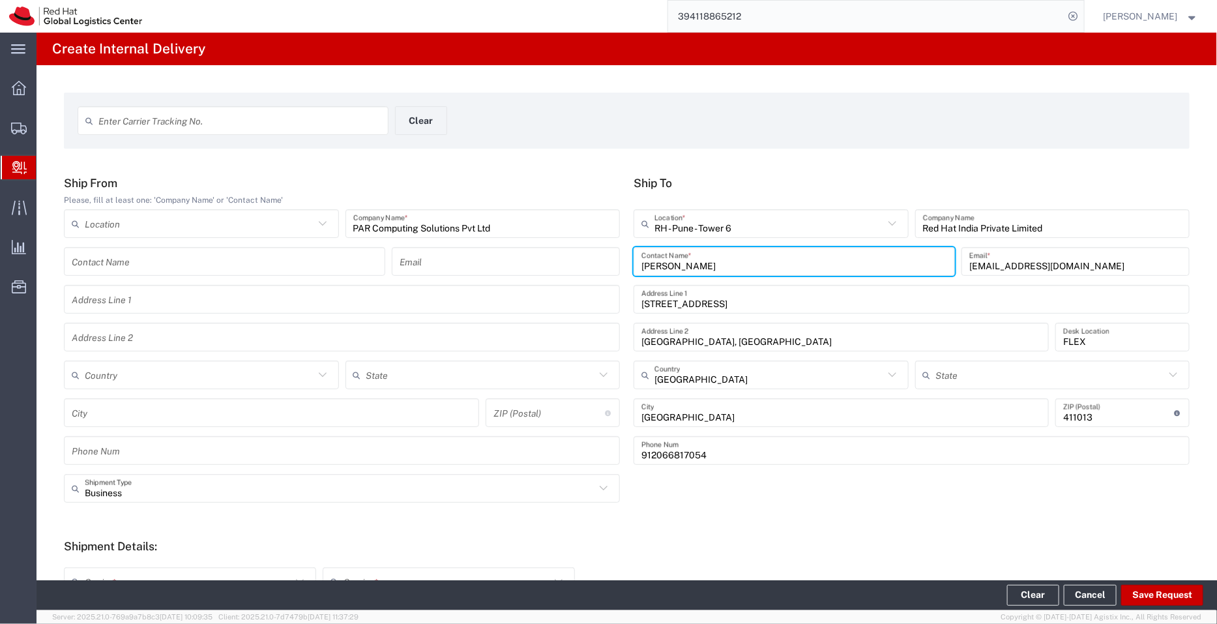
type input "Mahārāshtra"
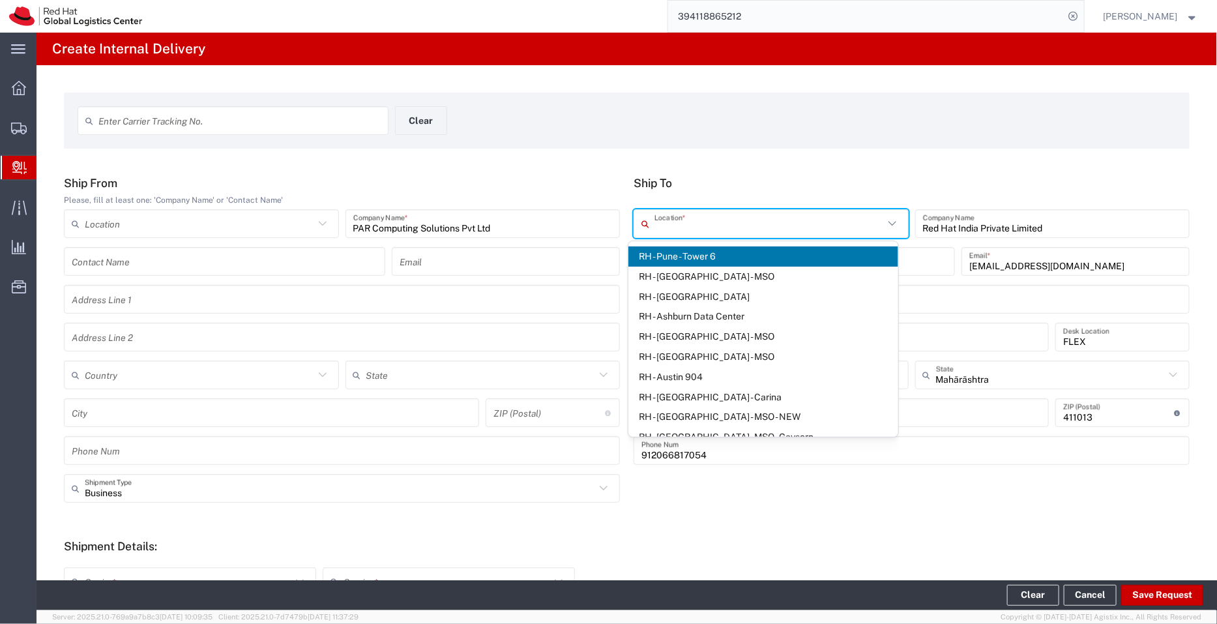
click at [733, 231] on input "text" at bounding box center [768, 223] width 229 height 23
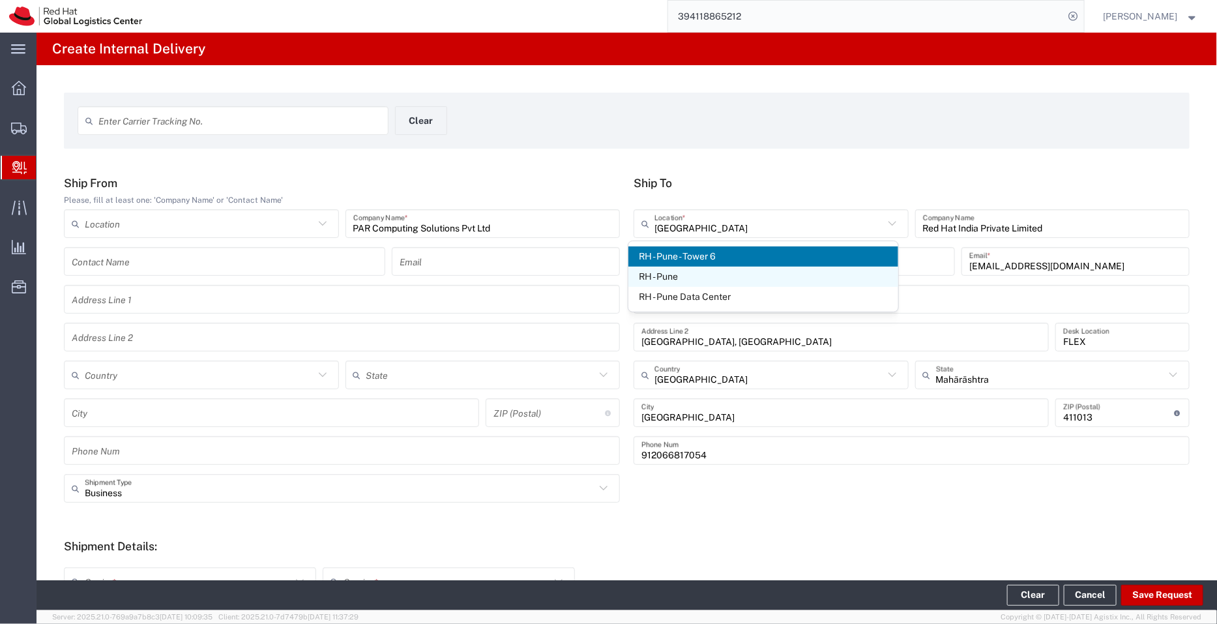
click at [672, 269] on span "RH - Pune" at bounding box center [763, 277] width 271 height 20
type input "RH - Pune"
type input "Tower-X Level 1, Cyber City"
type input "2066817173"
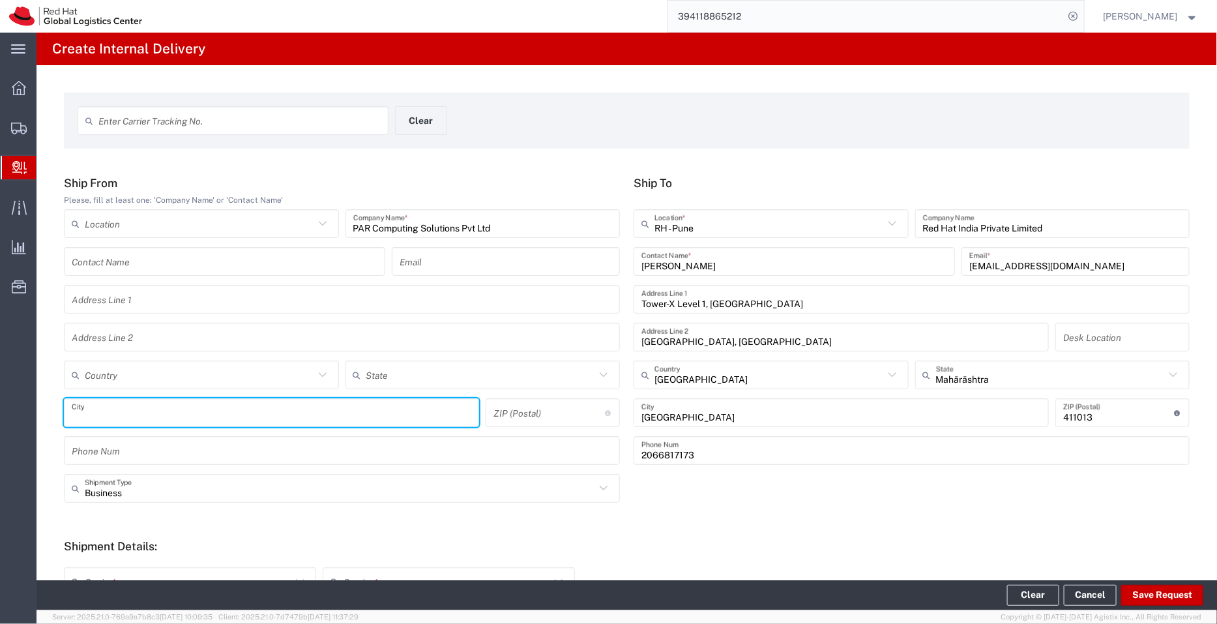
click at [195, 413] on input "text" at bounding box center [272, 413] width 400 height 23
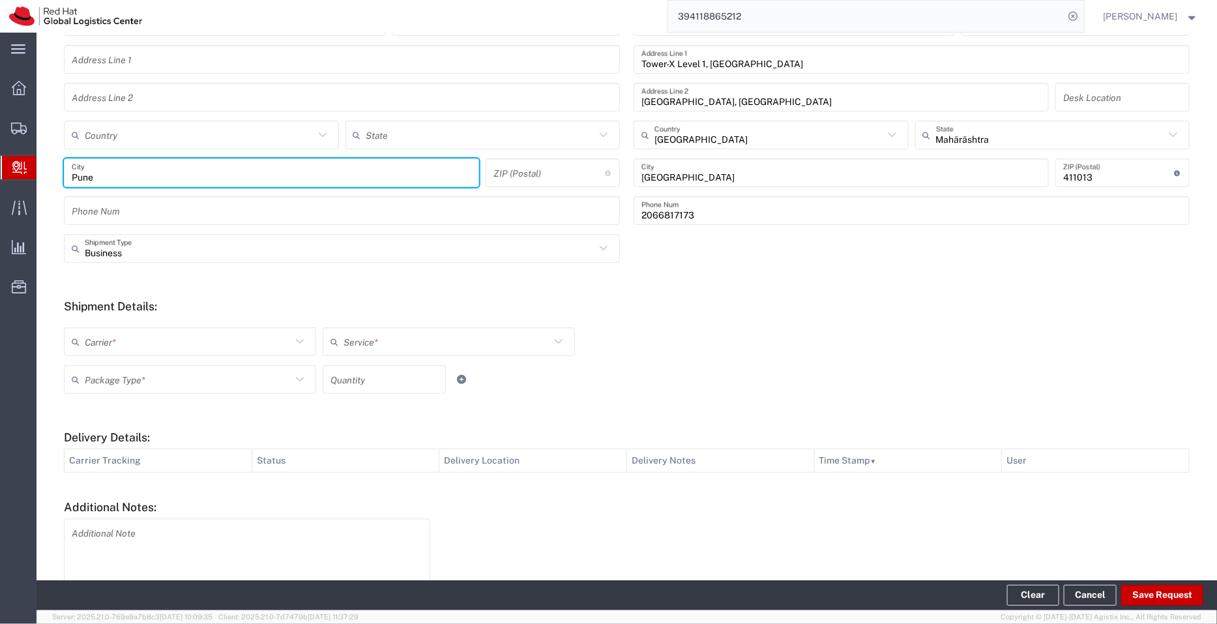
scroll to position [271, 0]
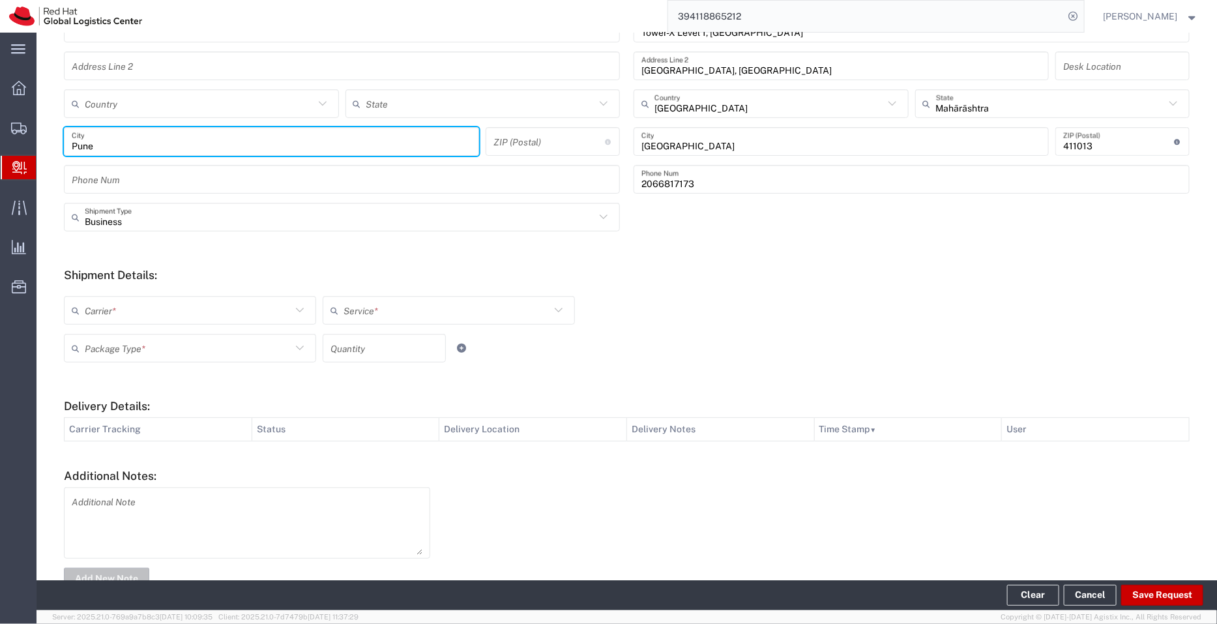
type input "Pune"
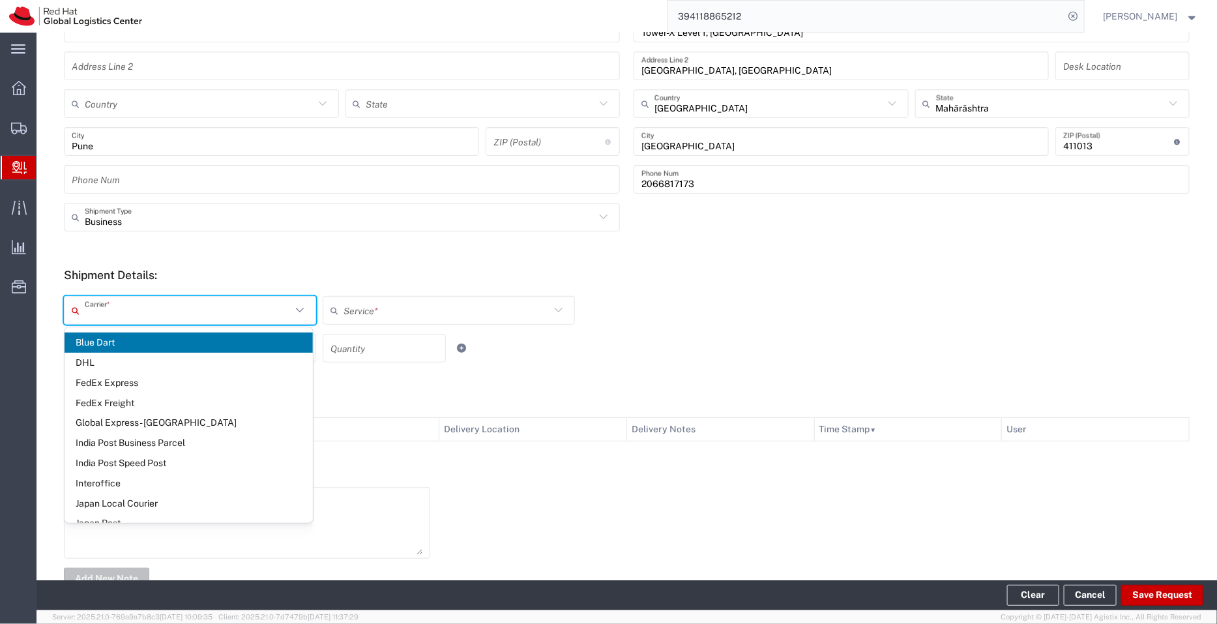
click at [259, 312] on input "text" at bounding box center [188, 310] width 207 height 23
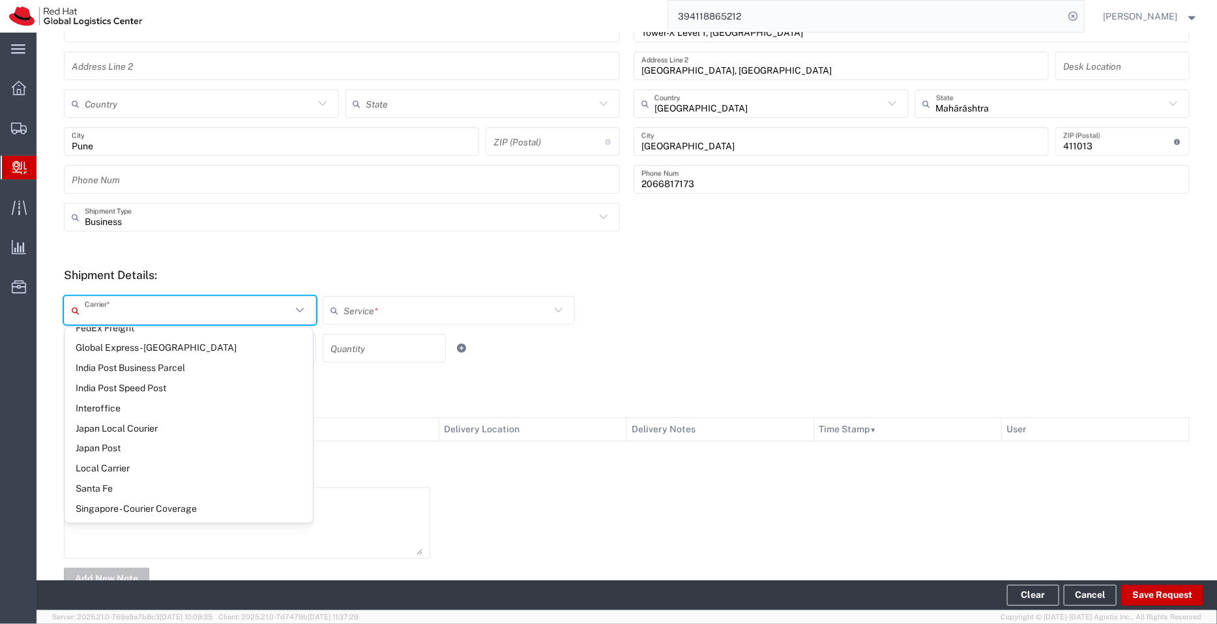
scroll to position [96, 0]
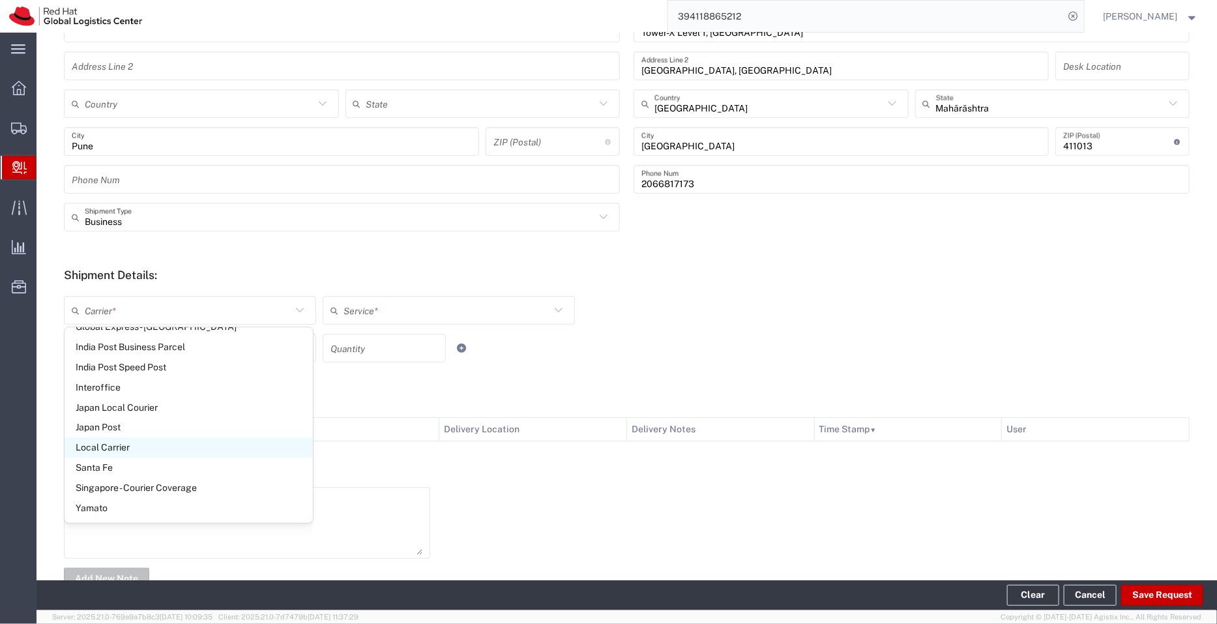
click at [135, 446] on span "Local Carrier" at bounding box center [189, 447] width 248 height 20
type input "Local Carrier"
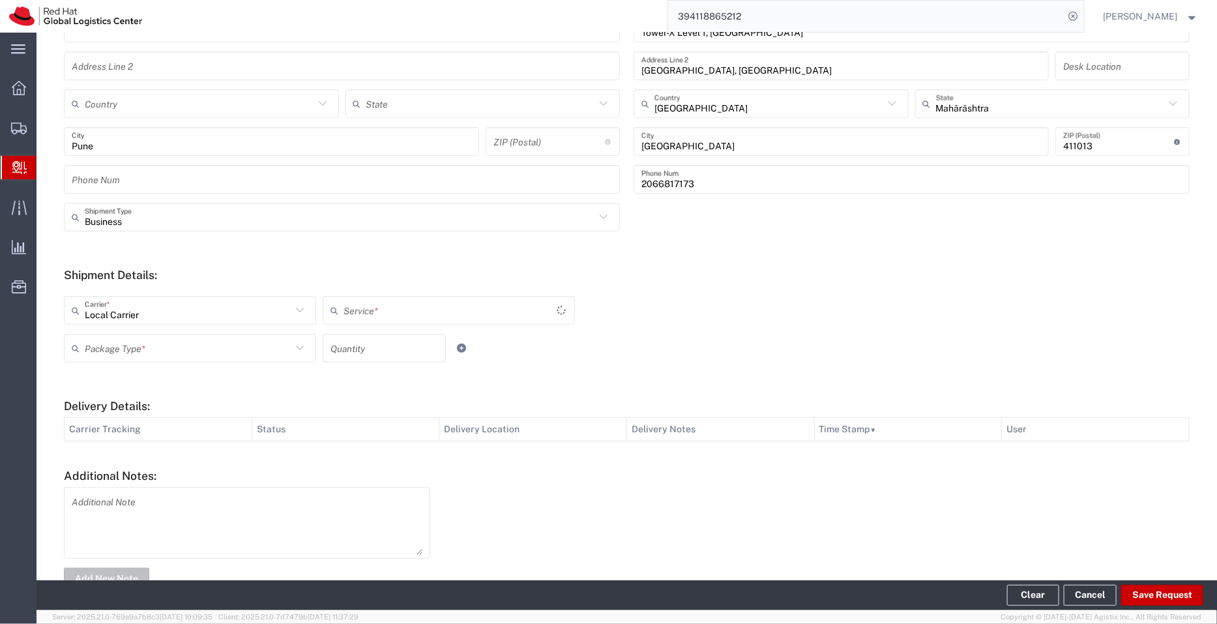
type input "Local_Ground"
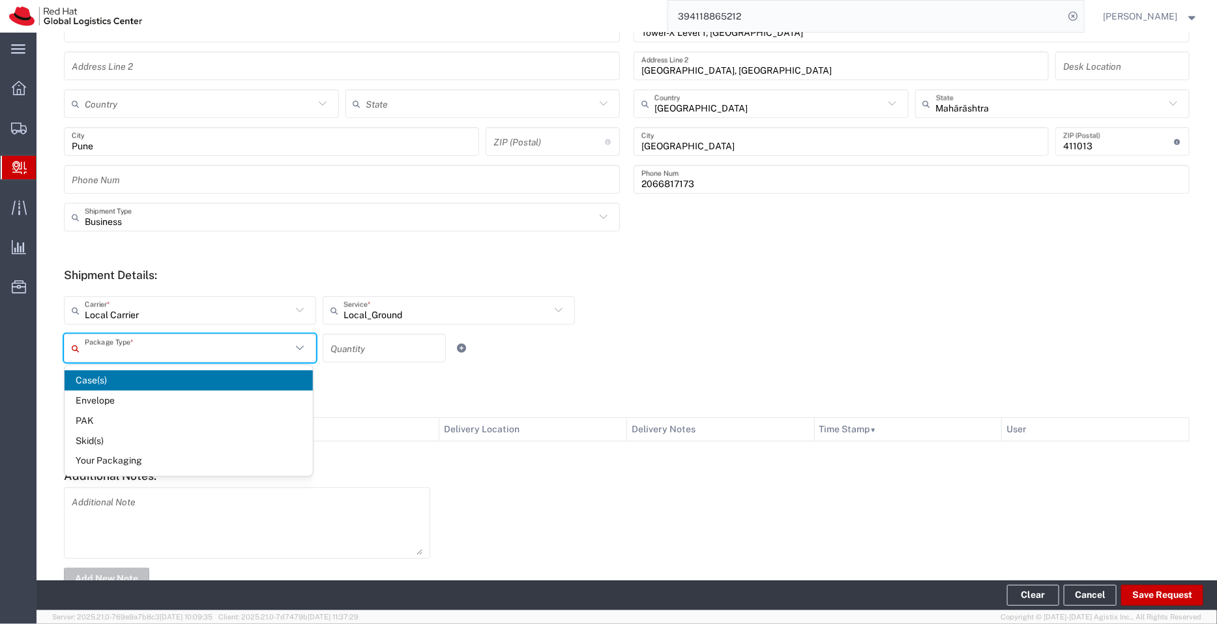
click at [172, 347] on input "text" at bounding box center [188, 348] width 207 height 23
click at [162, 460] on span "Your Packaging" at bounding box center [189, 460] width 248 height 20
type input "Your Packaging"
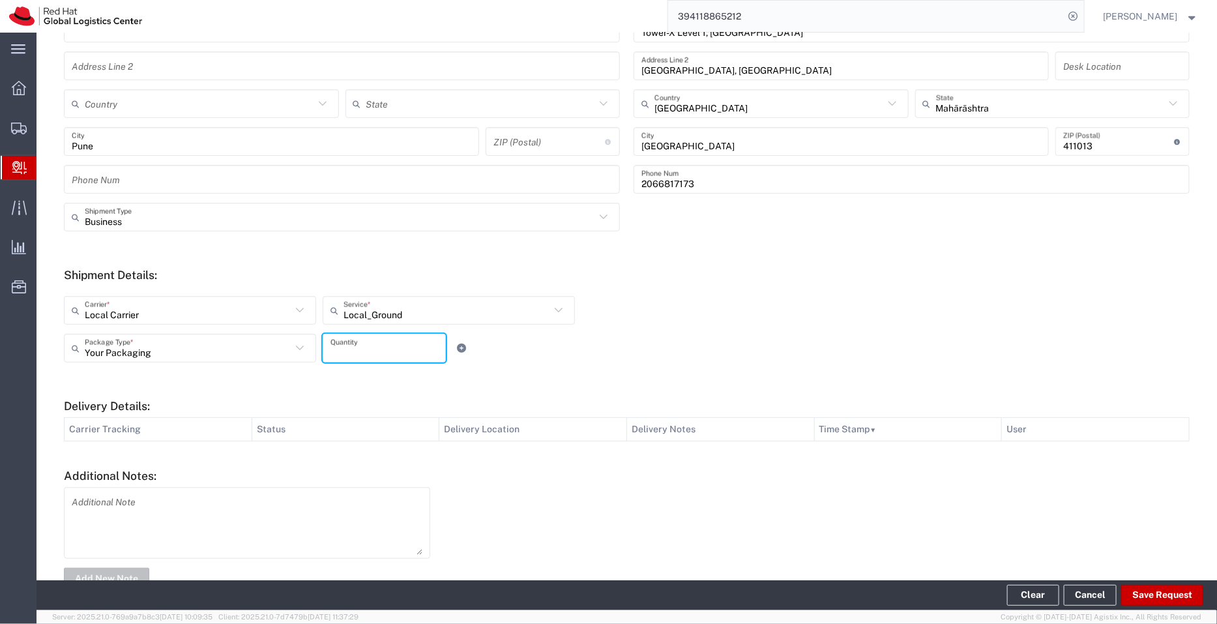
click at [356, 347] on input "number" at bounding box center [384, 348] width 108 height 23
type input "14"
click at [1171, 592] on button "Save Request" at bounding box center [1162, 595] width 82 height 21
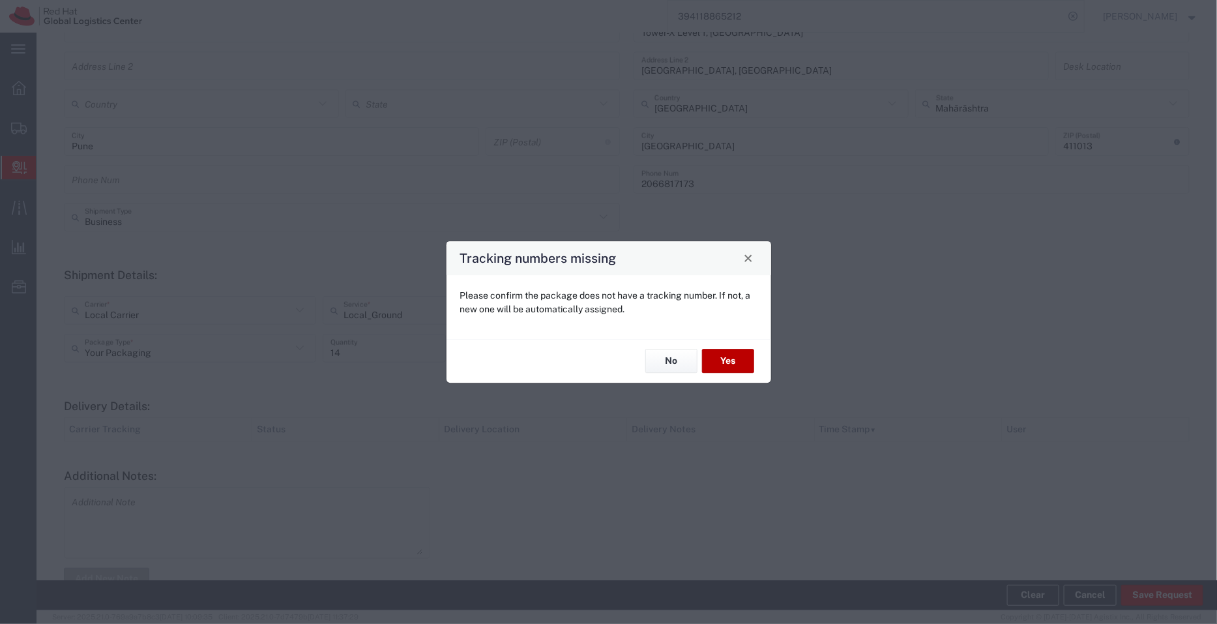
click at [749, 363] on button "Yes" at bounding box center [728, 361] width 52 height 24
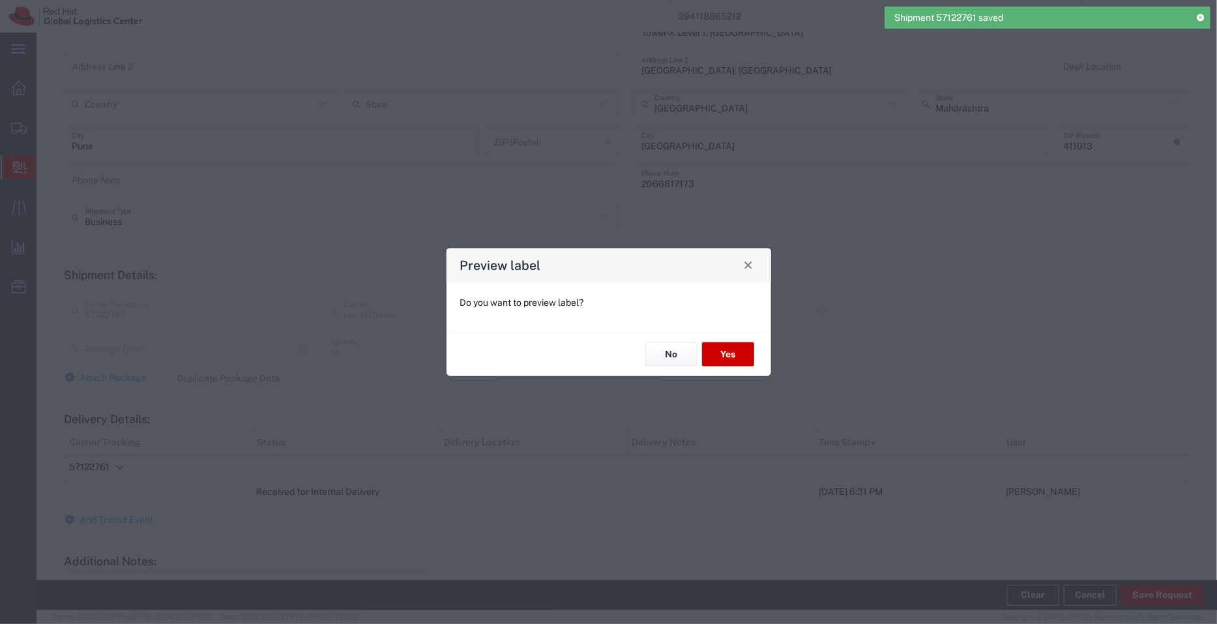
type input "Your Packaging"
type input "Local_Ground"
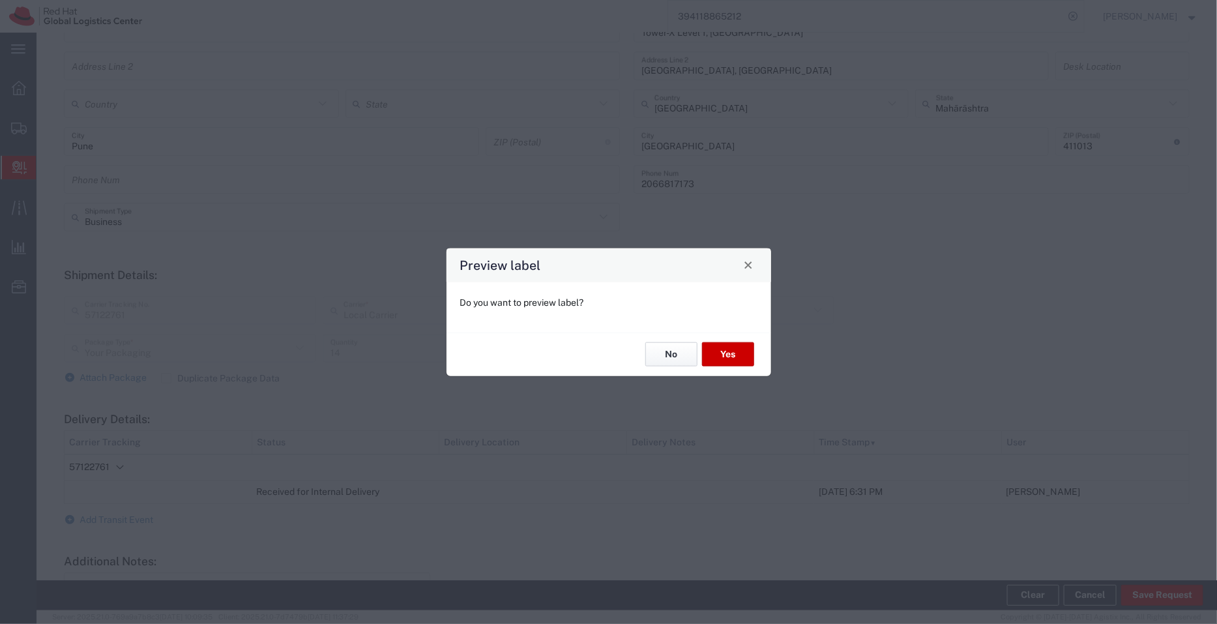
click at [678, 347] on button "No" at bounding box center [671, 354] width 52 height 24
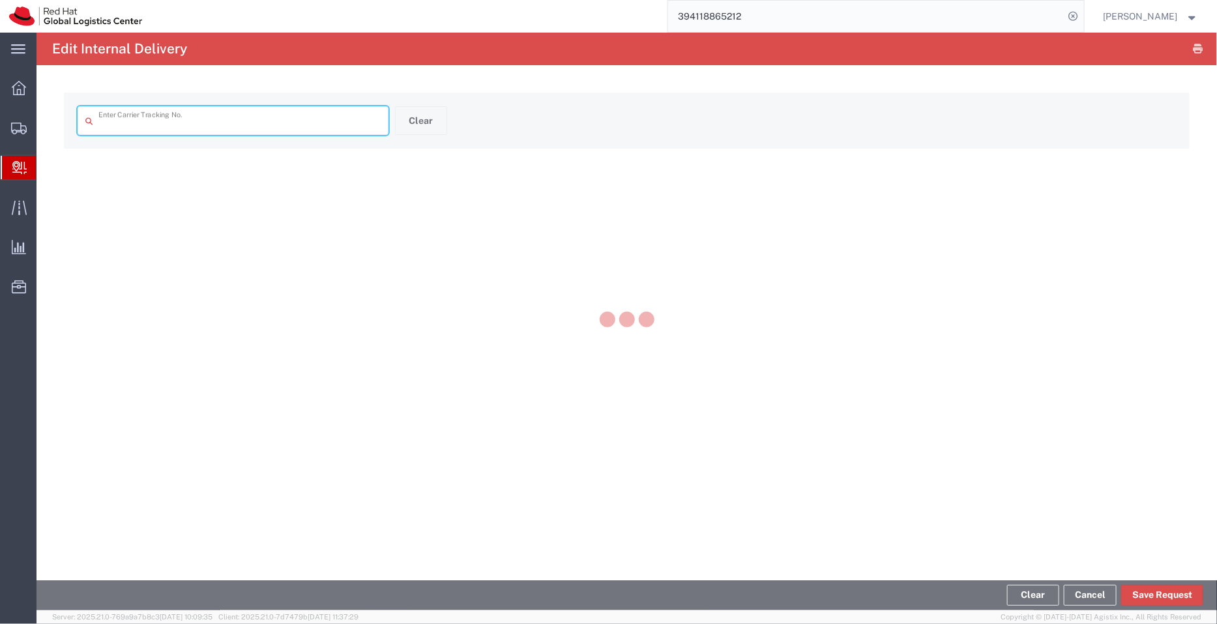
type input "57122761"
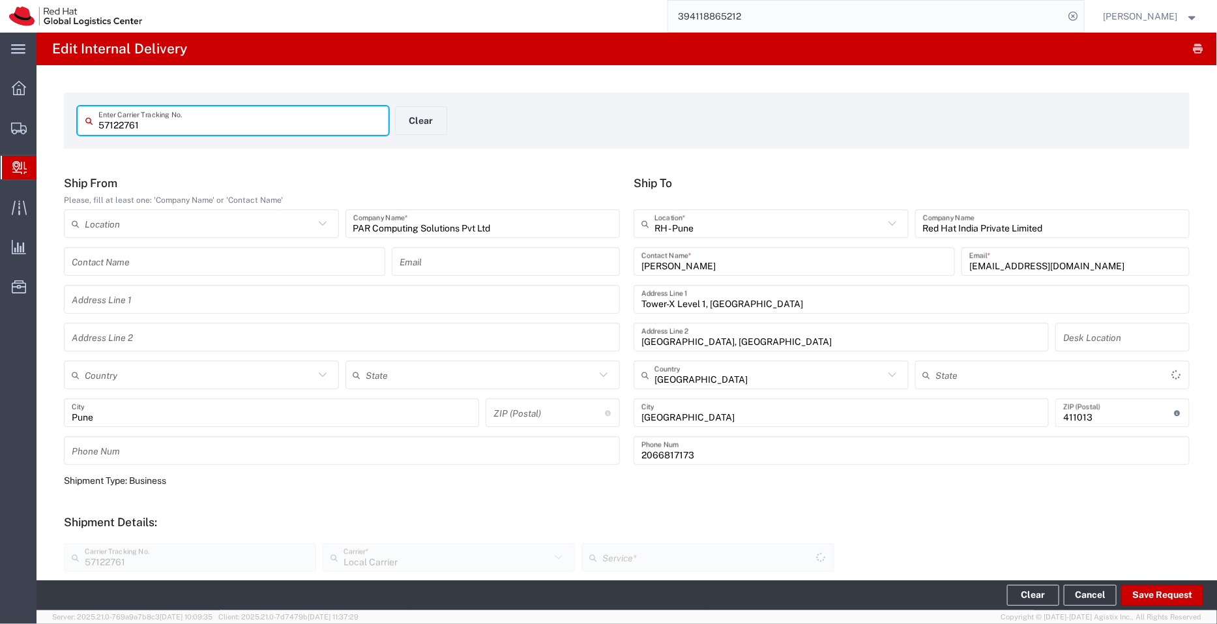
type input "Your Packaging"
type input "Local_Ground"
type input "Mahārāshtra"
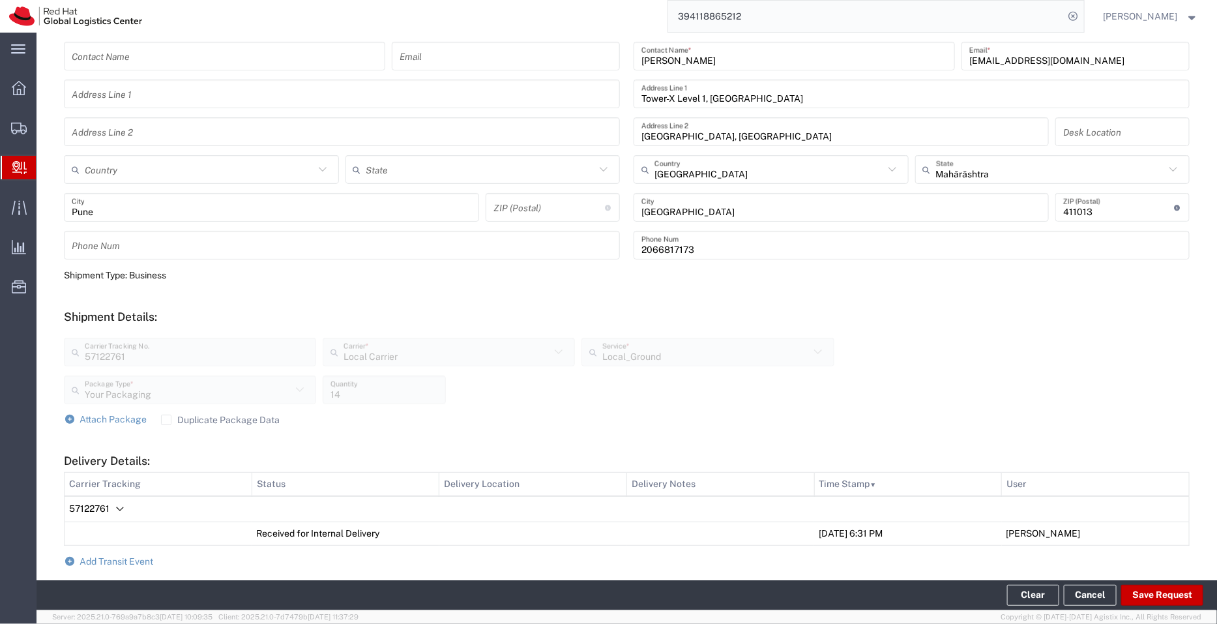
scroll to position [368, 0]
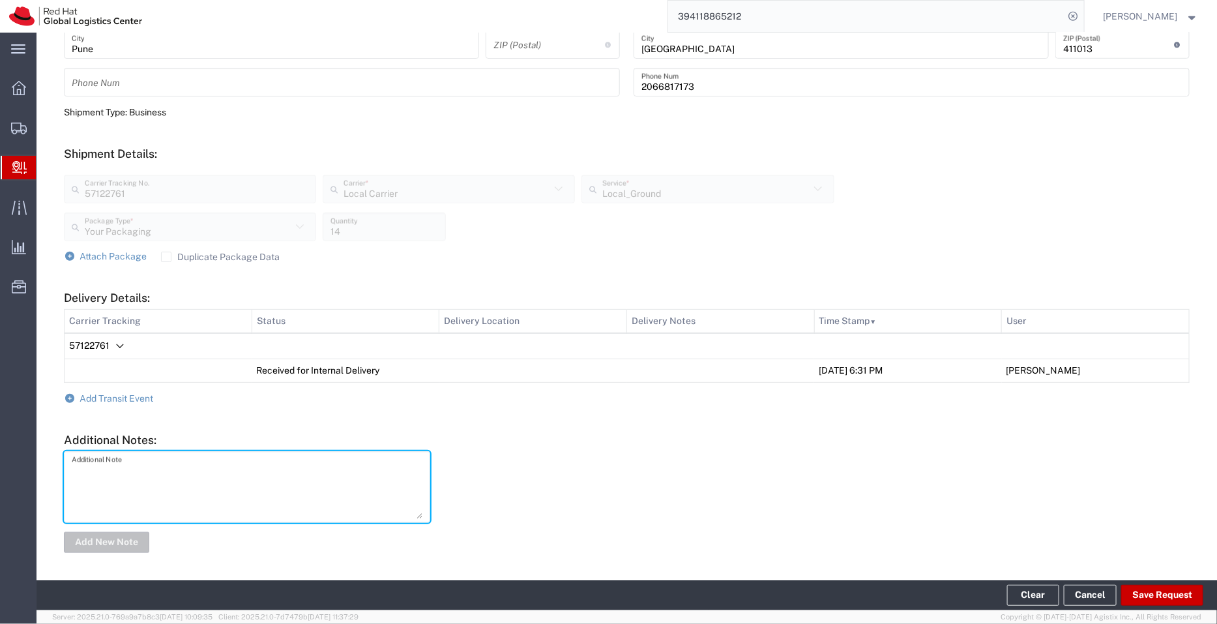
click at [330, 480] on textarea at bounding box center [247, 487] width 351 height 64
type textarea "PCSPL-DC77/25-26"
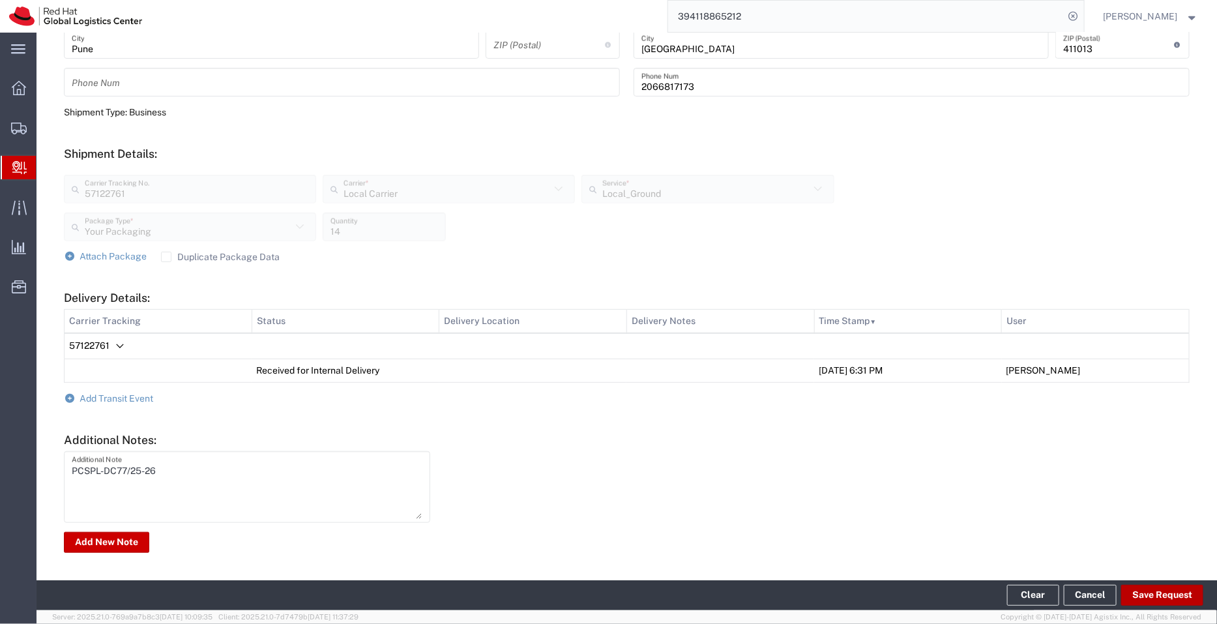
click at [1159, 591] on button "Save Request" at bounding box center [1162, 595] width 82 height 21
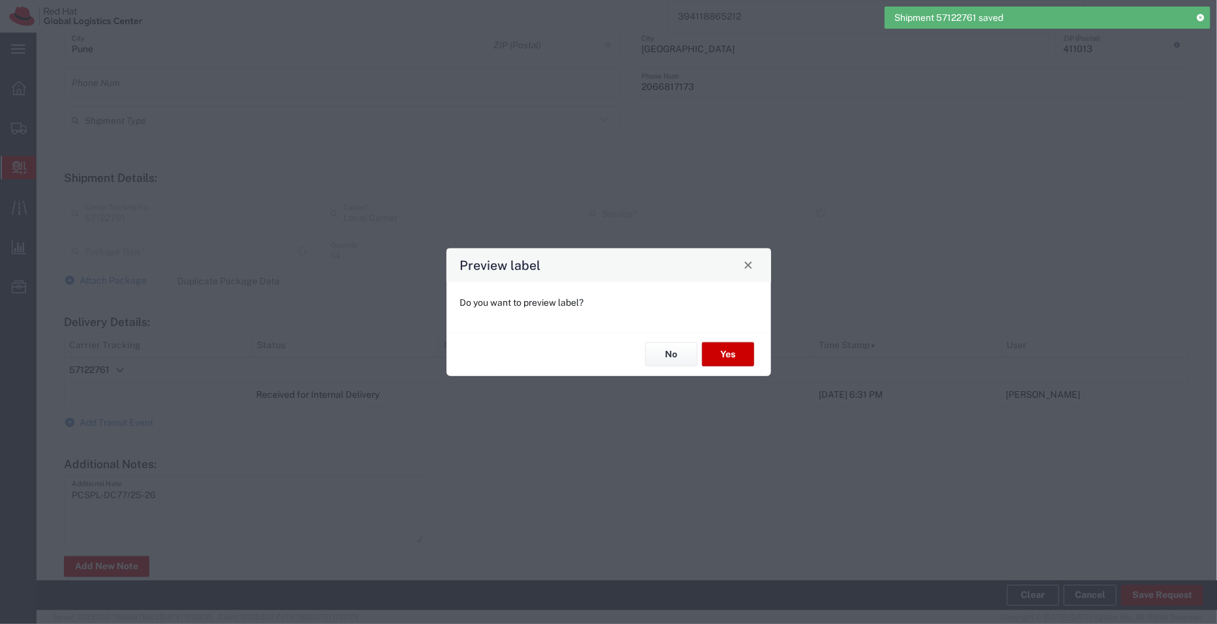
type input "Your Packaging"
type input "Local_Ground"
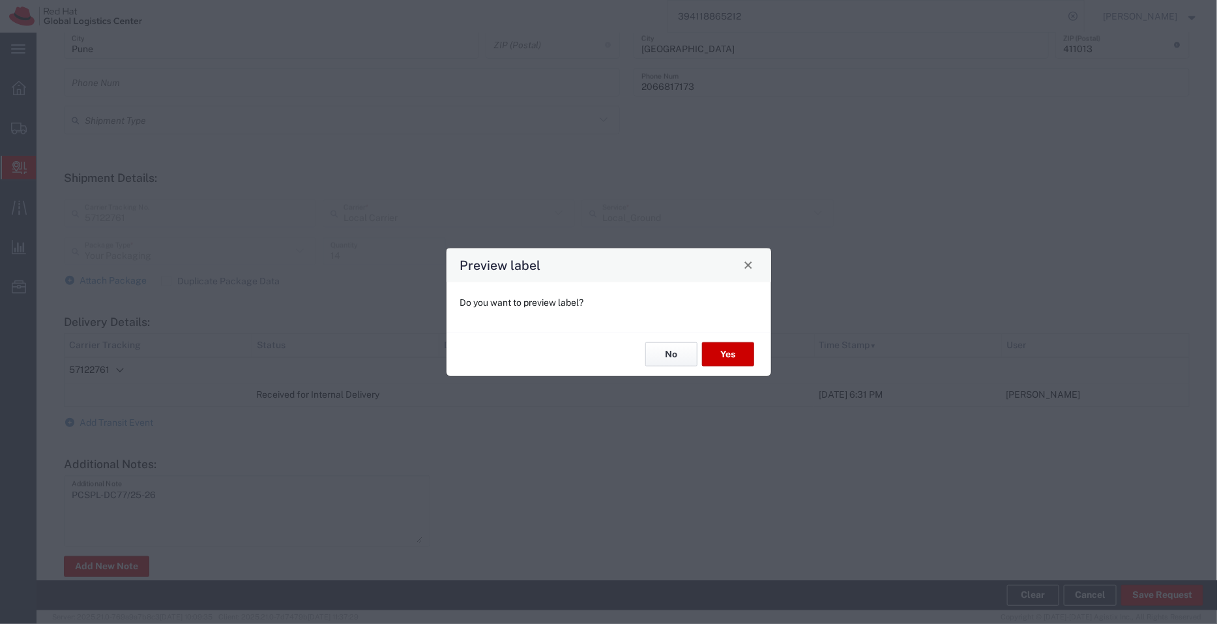
click at [661, 353] on button "No" at bounding box center [671, 354] width 52 height 24
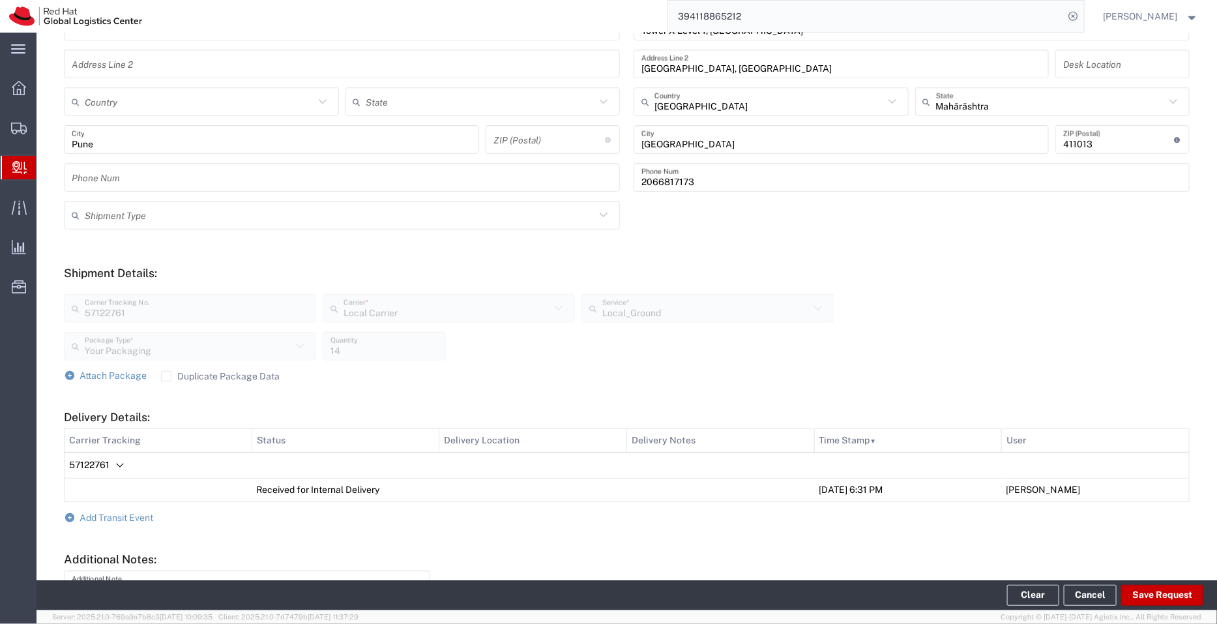
scroll to position [392, 0]
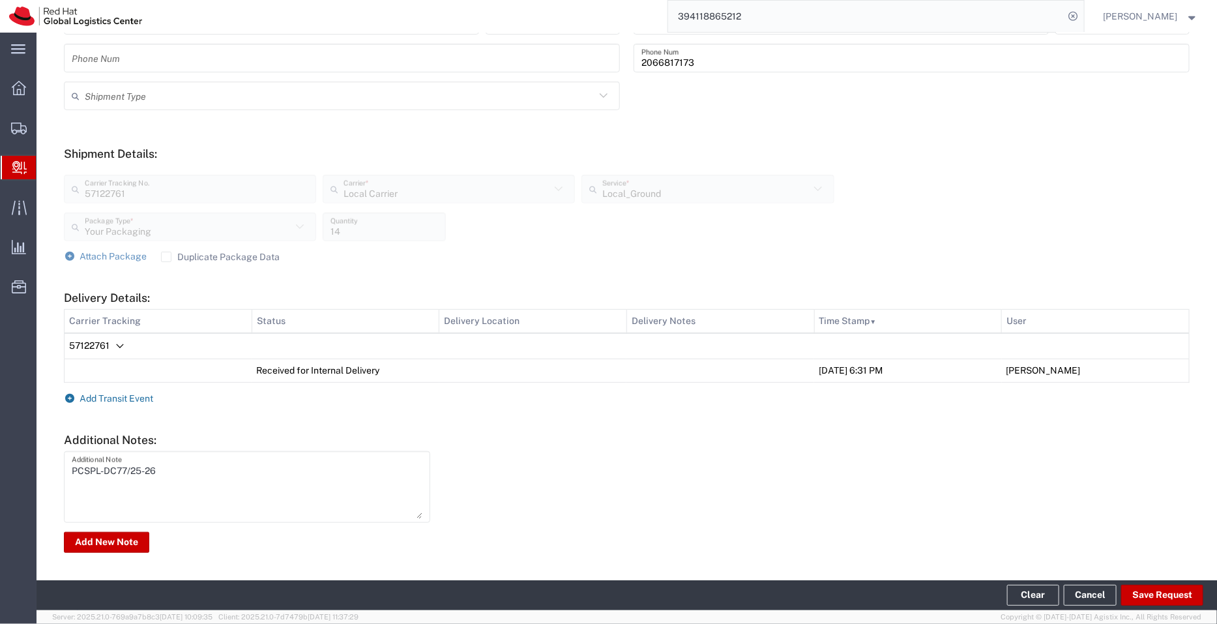
click at [125, 400] on span "Add Transit Event" at bounding box center [117, 398] width 74 height 10
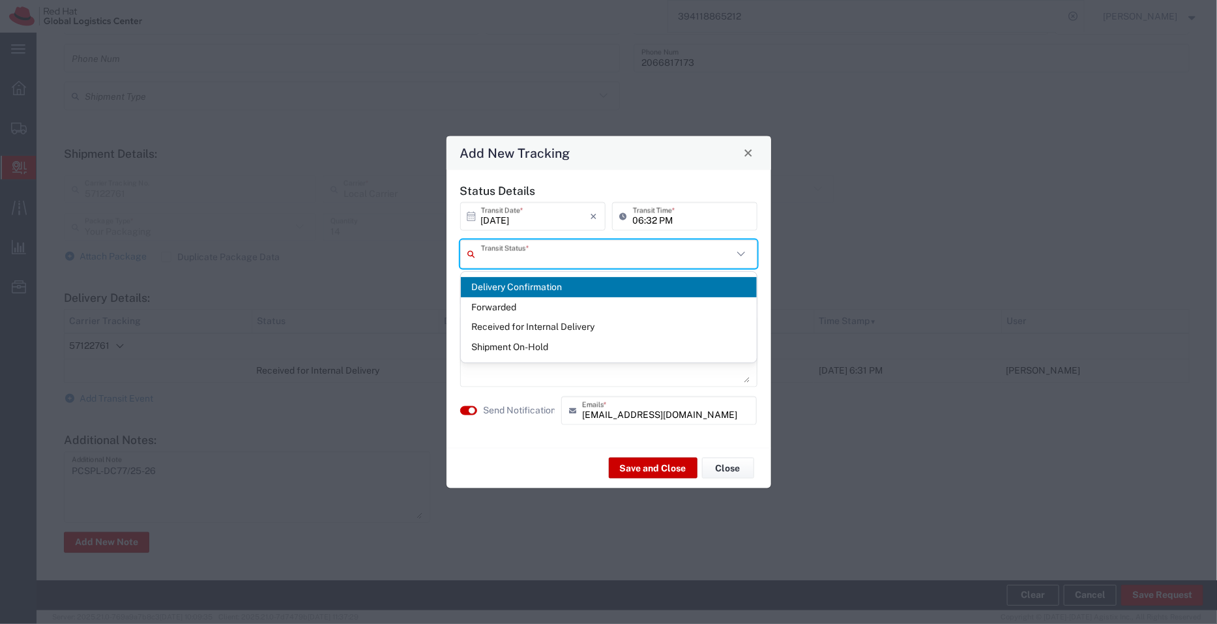
click at [518, 249] on input "text" at bounding box center [607, 253] width 252 height 23
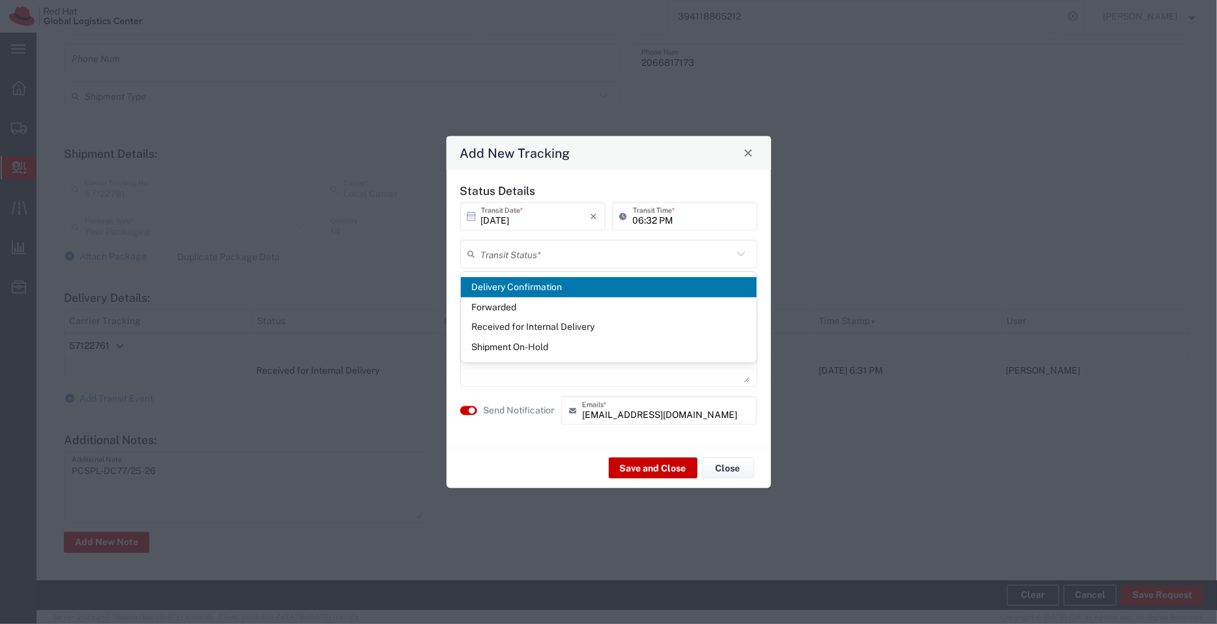
click at [527, 283] on span "Delivery Confirmation" at bounding box center [609, 287] width 296 height 20
type input "Delivery Confirmation"
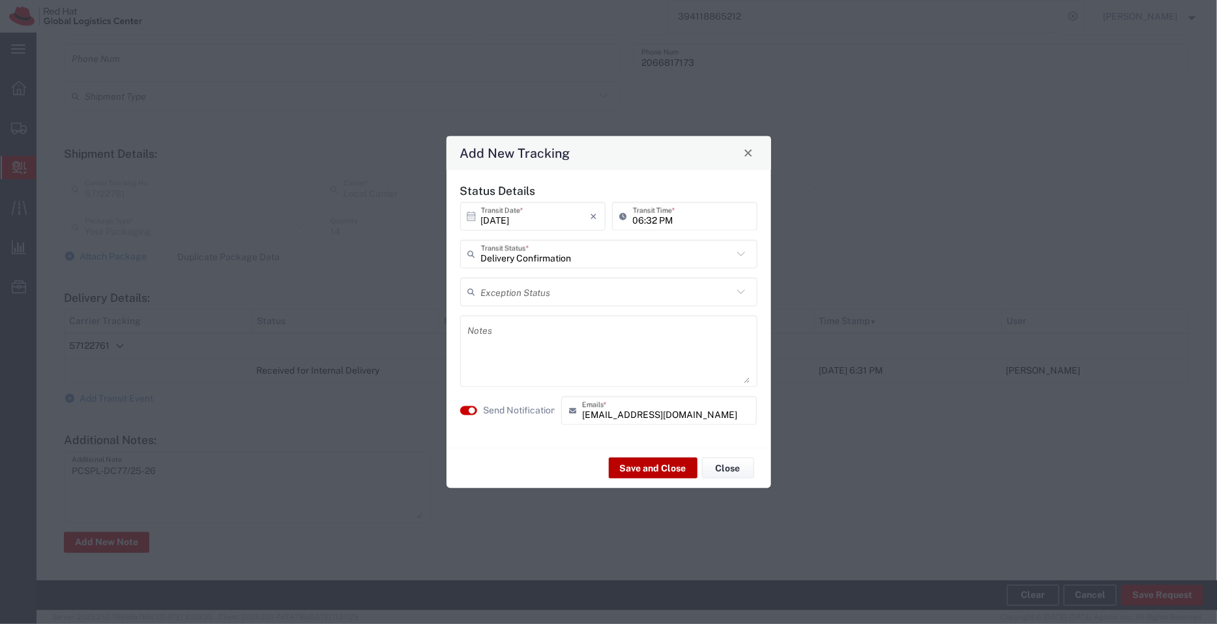
click at [664, 458] on button "Save and Close" at bounding box center [653, 468] width 89 height 21
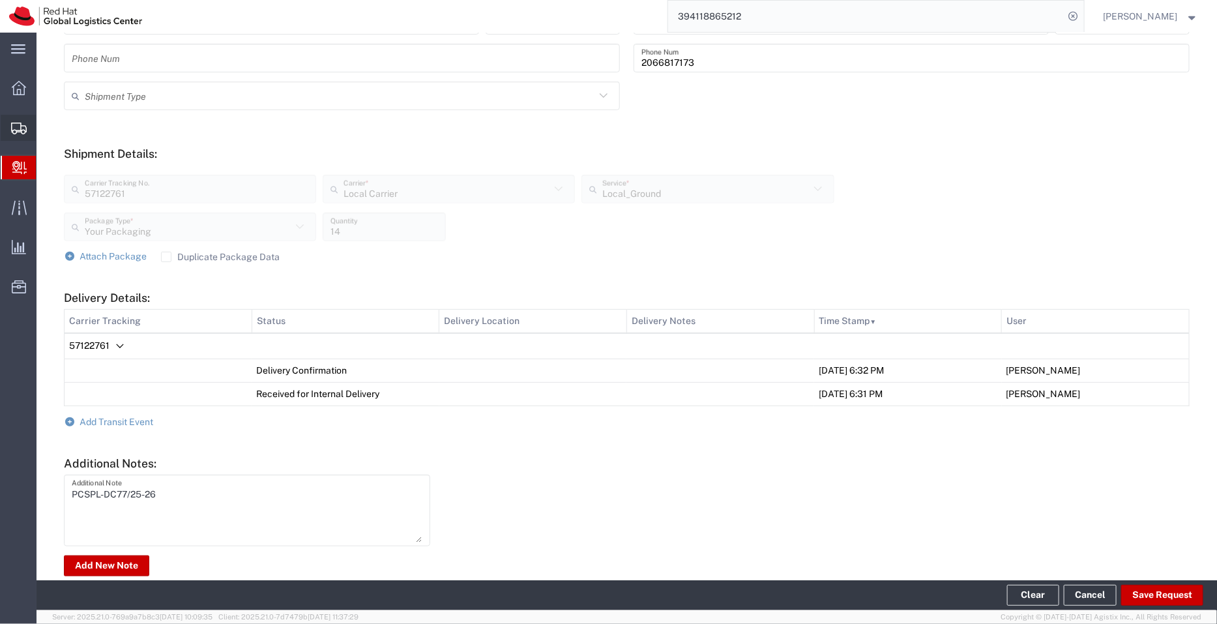
click at [0, 0] on span "Shipment Manager" at bounding box center [0, 0] width 0 height 0
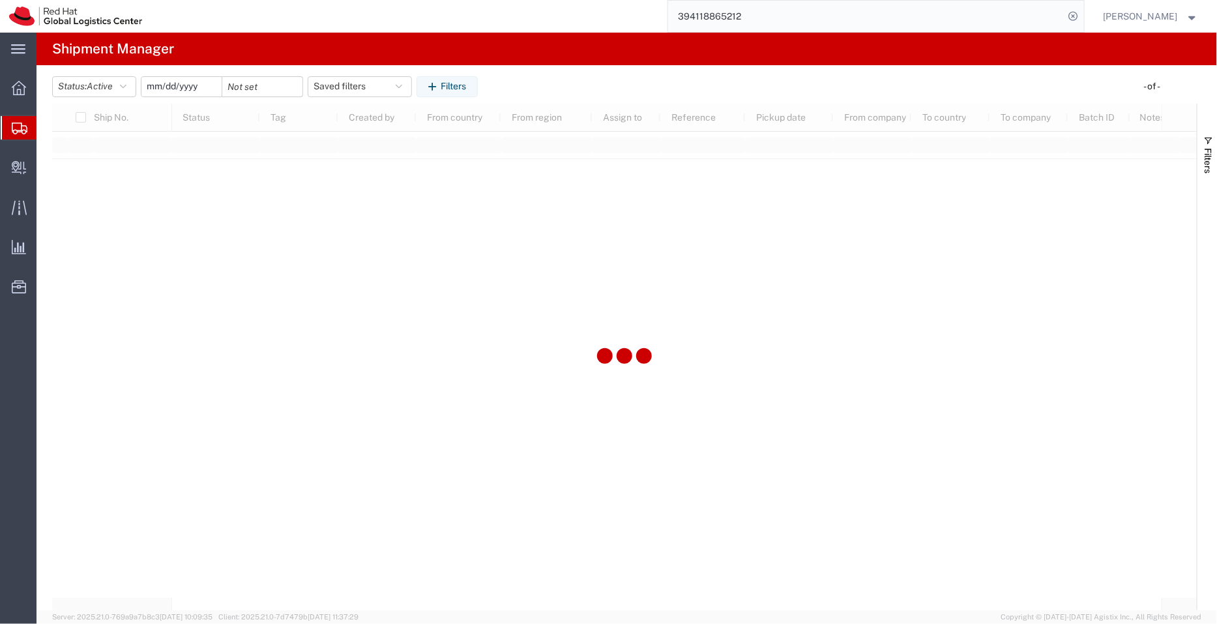
type input "[DATE]"
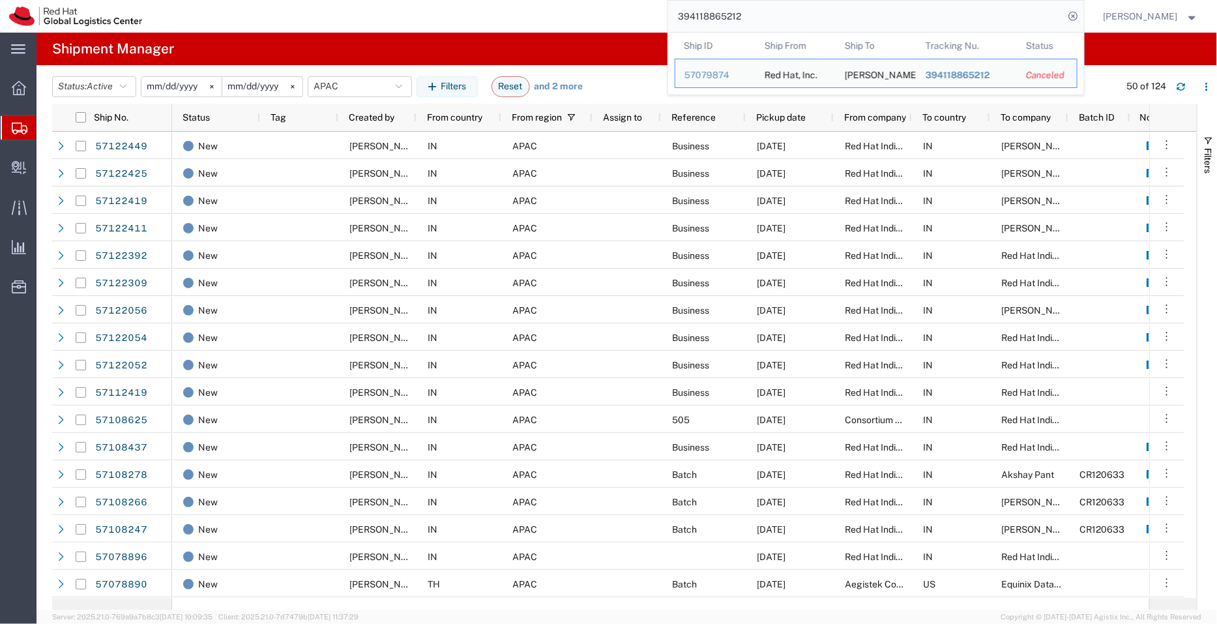
drag, startPoint x: 756, startPoint y: 25, endPoint x: 546, endPoint y: 31, distance: 210.6
click at [546, 31] on div "394118865212 Ship ID Ship From Ship To Tracking Nu. Status Ship ID 57079874 Shi…" at bounding box center [617, 16] width 933 height 33
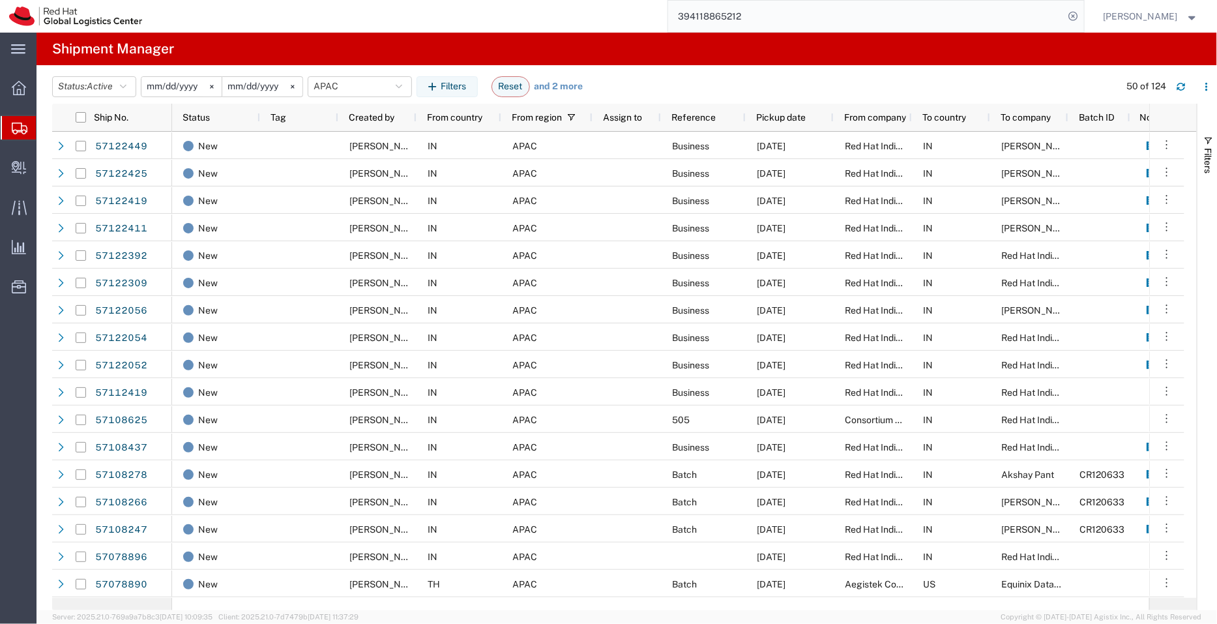
paste input "search"
type input "394118865212"
click at [1077, 14] on icon at bounding box center [1073, 16] width 18 height 18
click at [1076, 18] on icon at bounding box center [1073, 16] width 18 height 18
paste input "394118865212"
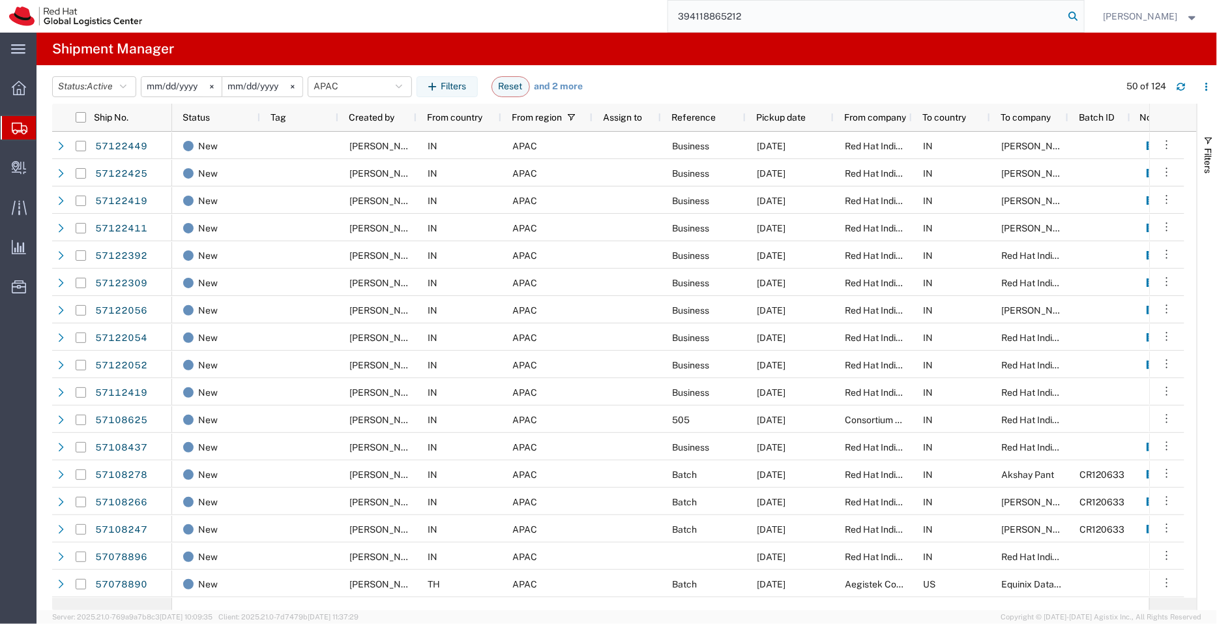
type input "394118865212"
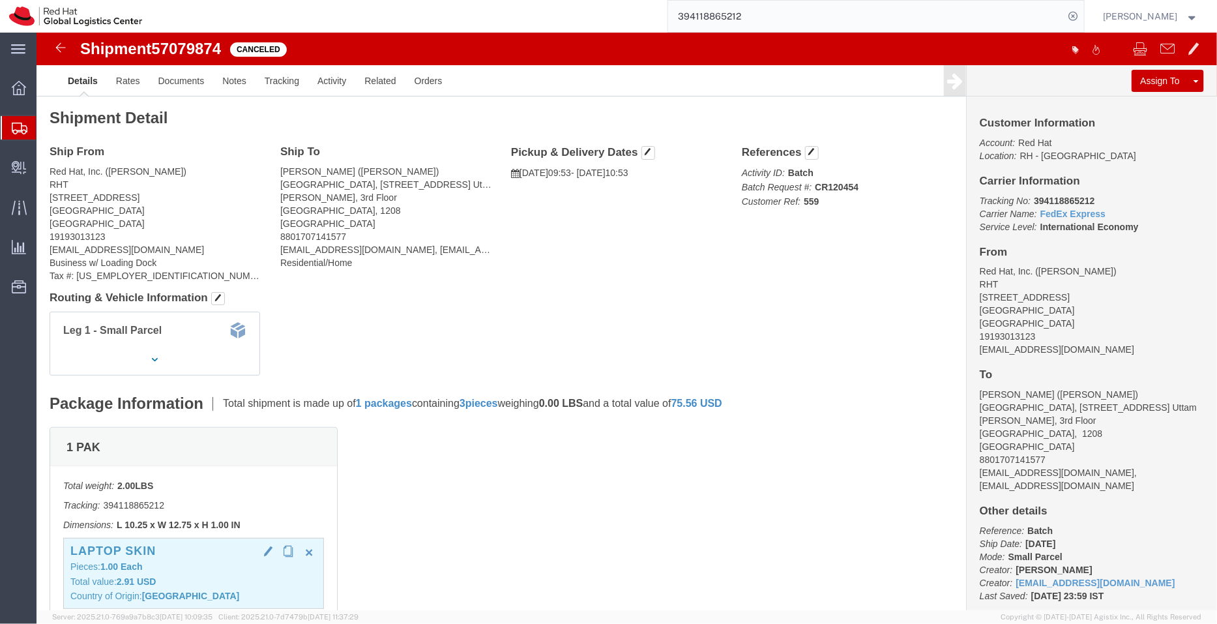
click div "Laptop Skin Pieces: 1.00 Each Total value: 2.91 USD Country of Origin: China"
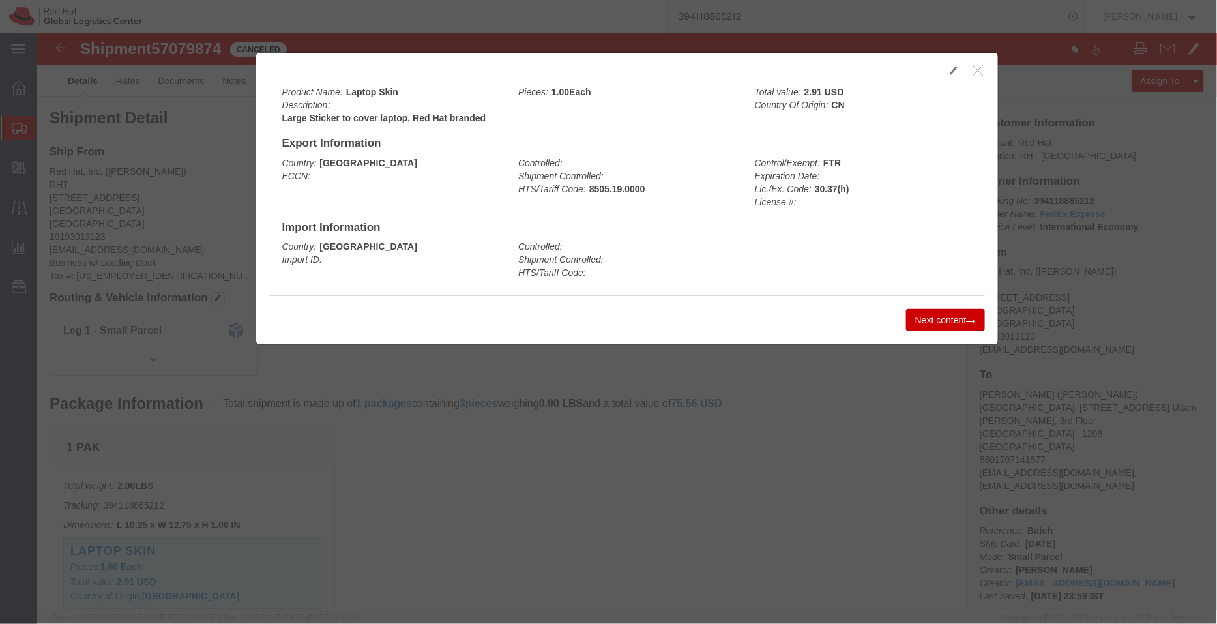
click button "Next content"
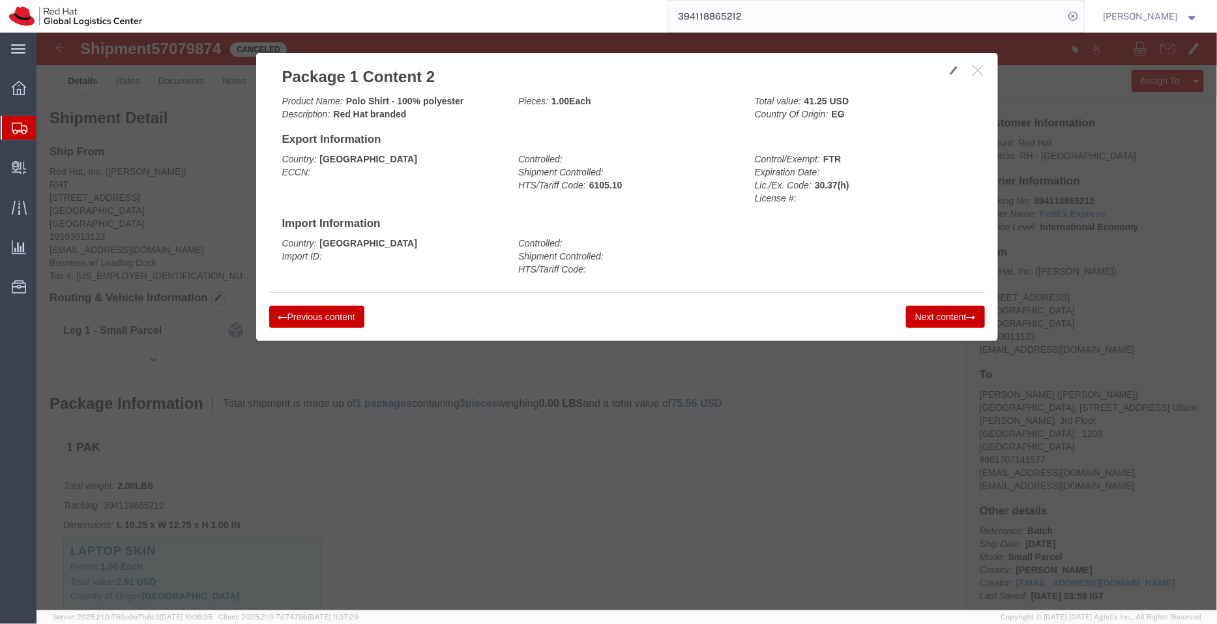
click icon "button"
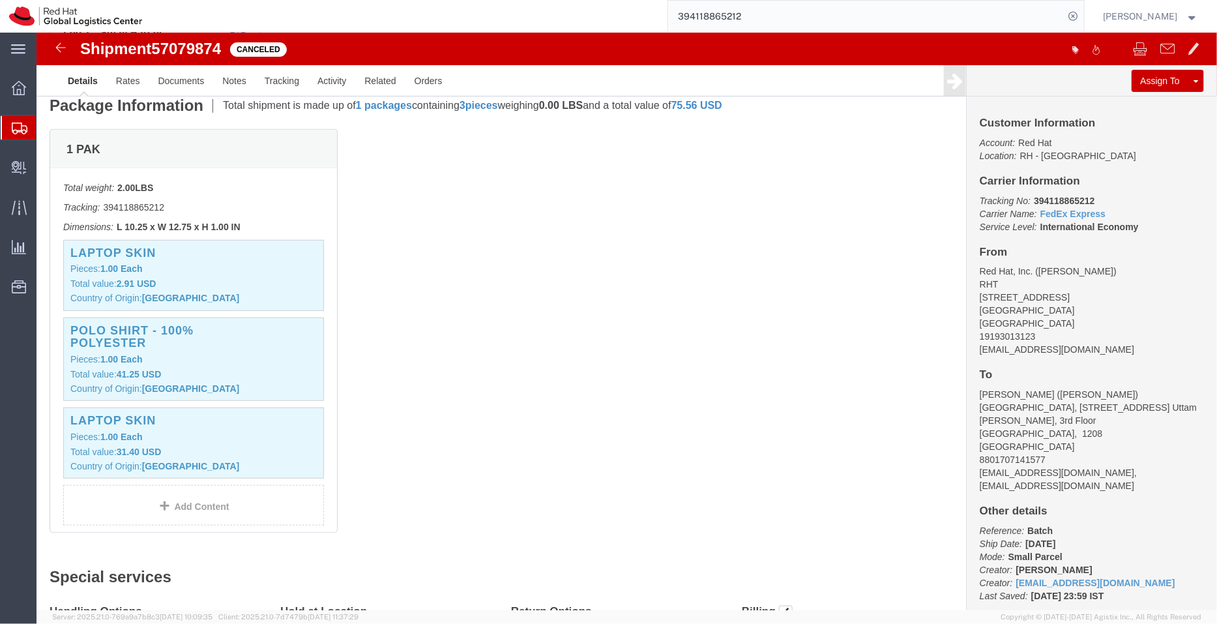
scroll to position [299, 0]
click h3 "Polo Shirt - 100% polyester"
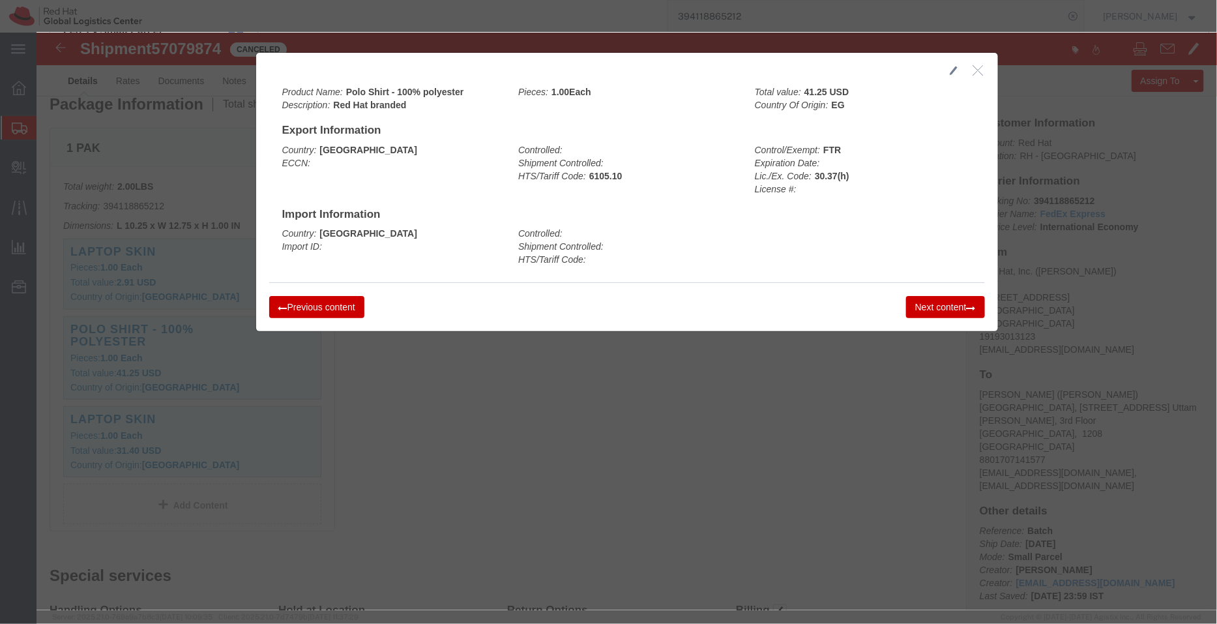
click icon "button"
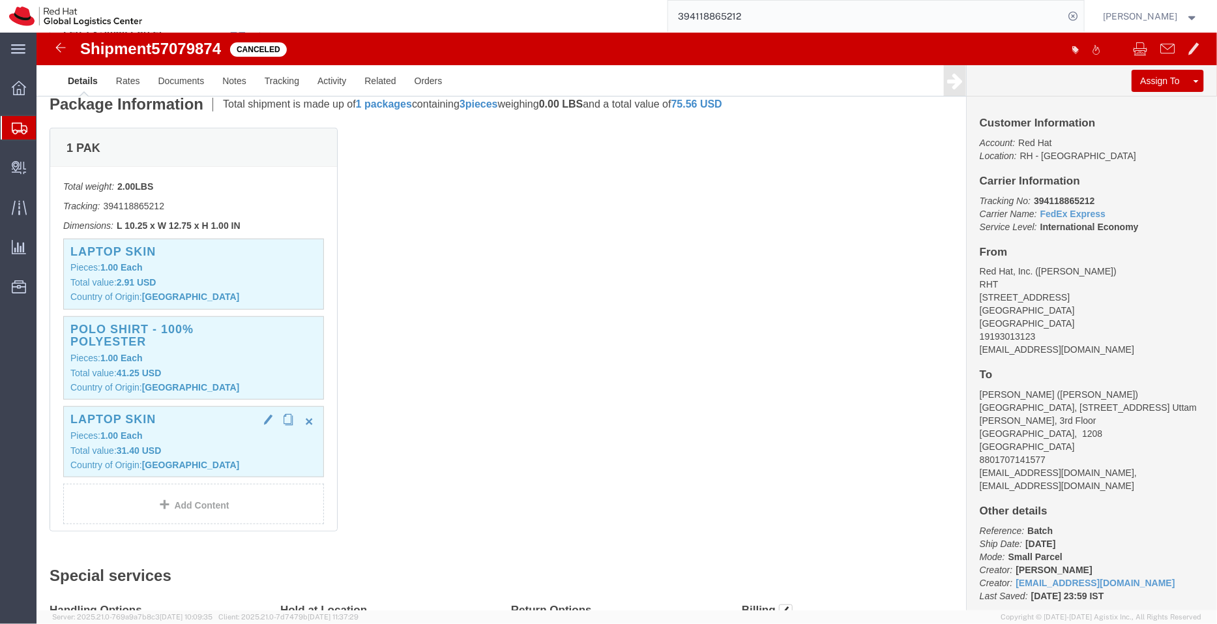
click p "Pieces: 1.00 Each"
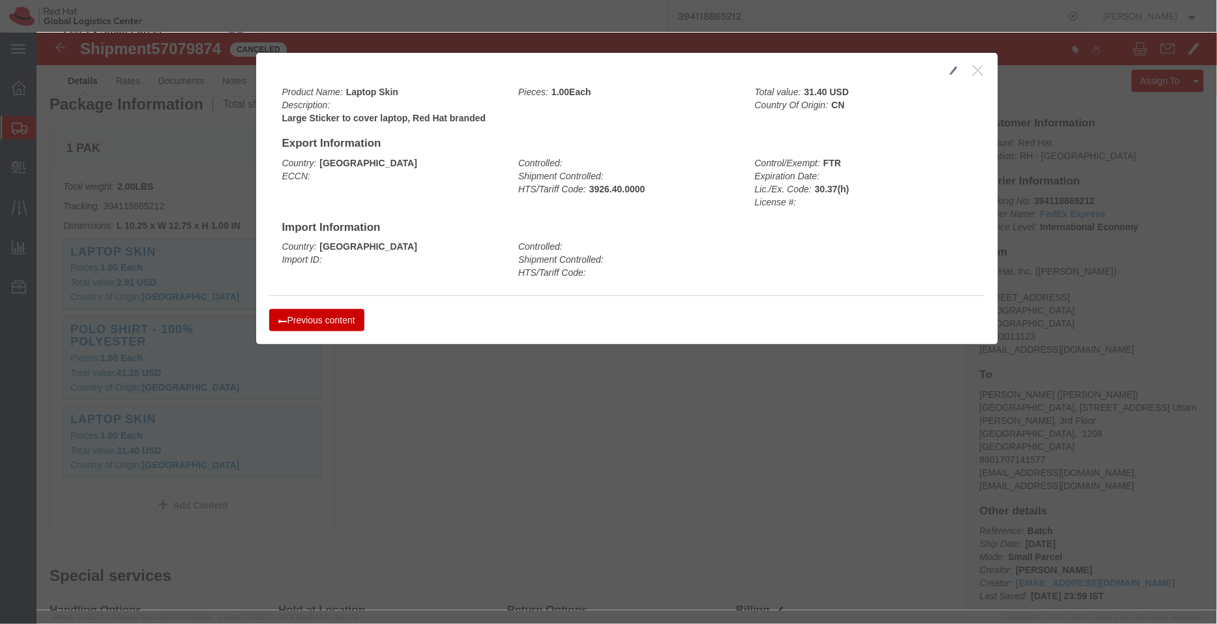
click icon "button"
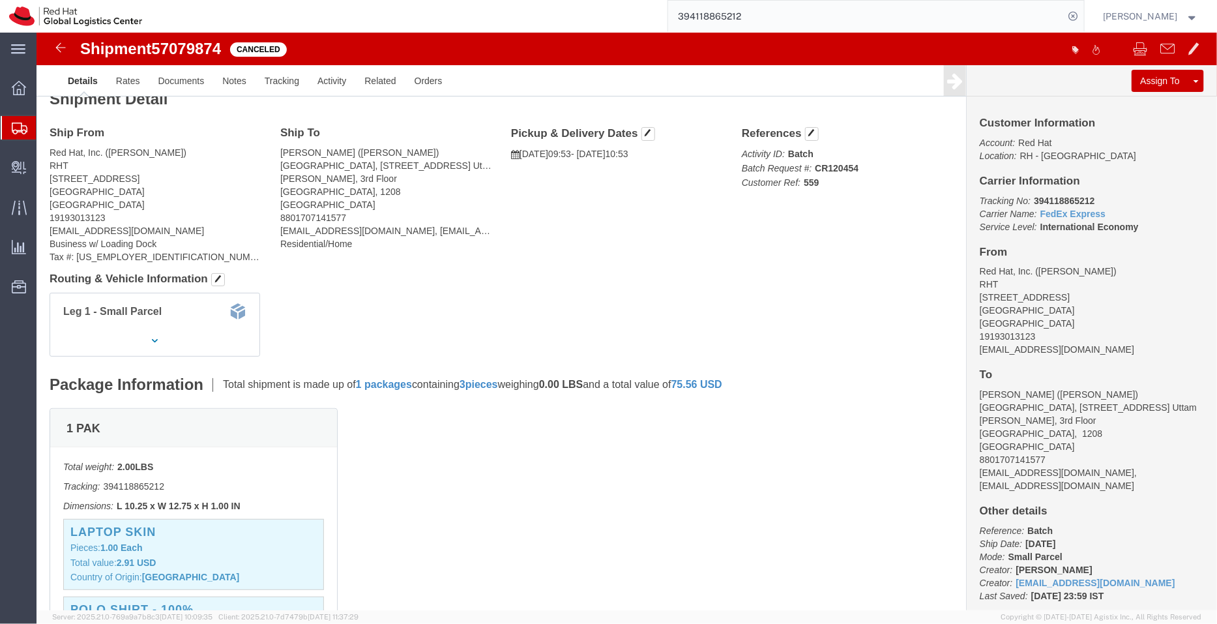
scroll to position [0, 0]
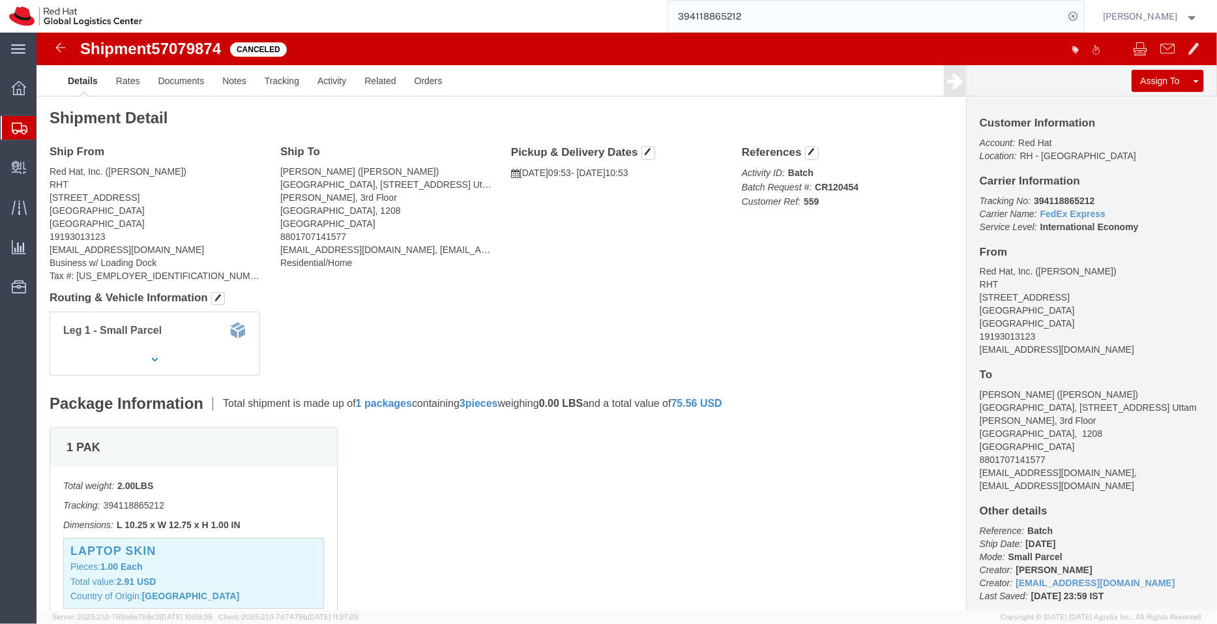
click at [0, 0] on span "Shipment Manager" at bounding box center [0, 0] width 0 height 0
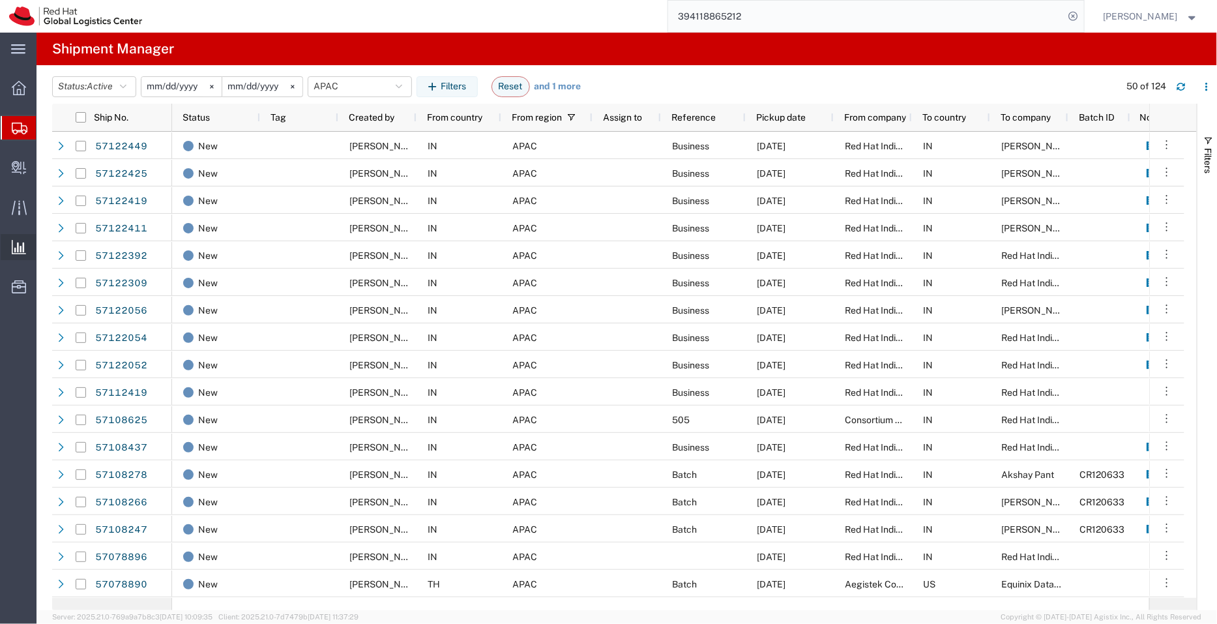
click at [0, 0] on span "Ad Hoc Reports" at bounding box center [0, 0] width 0 height 0
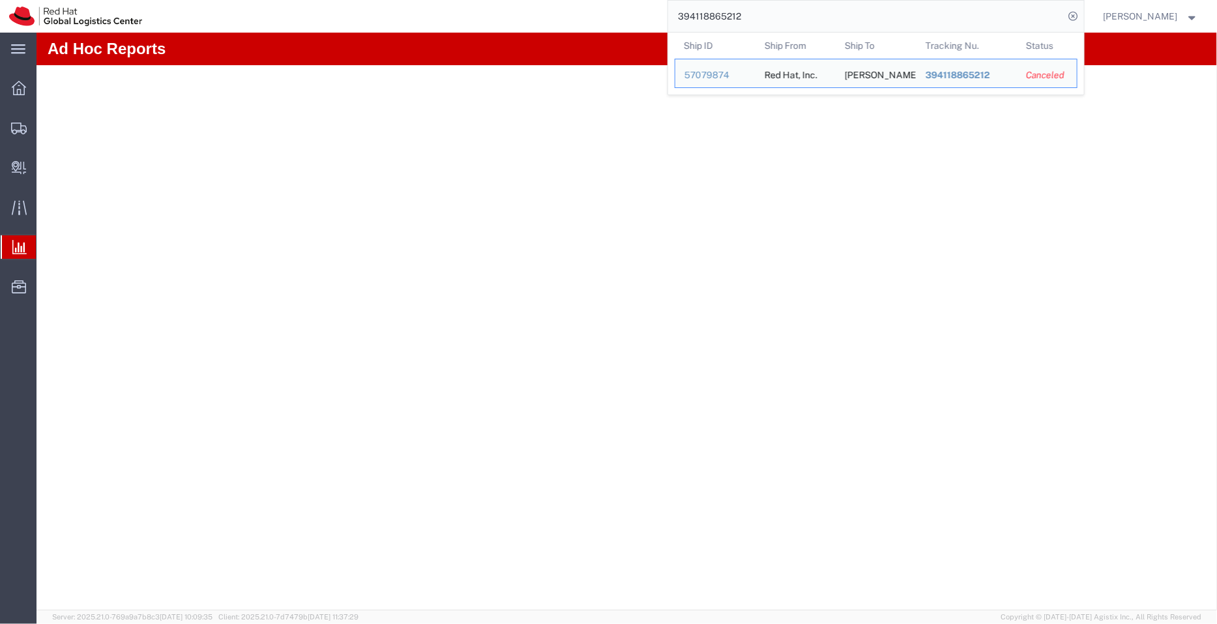
click at [940, 15] on input "394118865212" at bounding box center [866, 16] width 396 height 31
click at [1075, 10] on icon at bounding box center [1073, 16] width 18 height 18
